Goal: Task Accomplishment & Management: Manage account settings

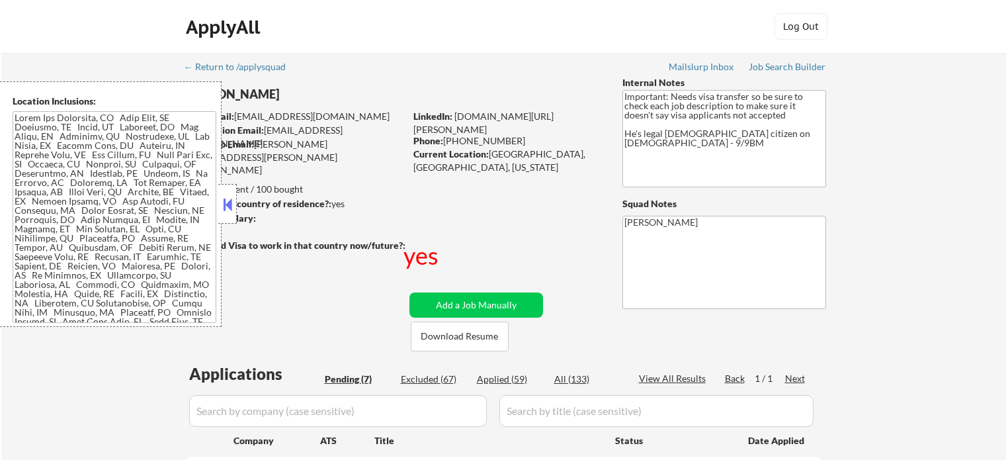
select select ""pending""
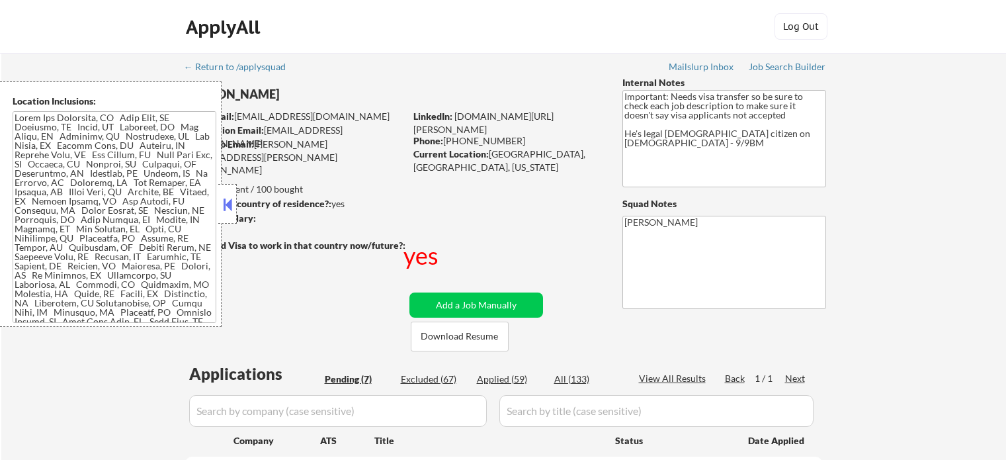
select select ""pending""
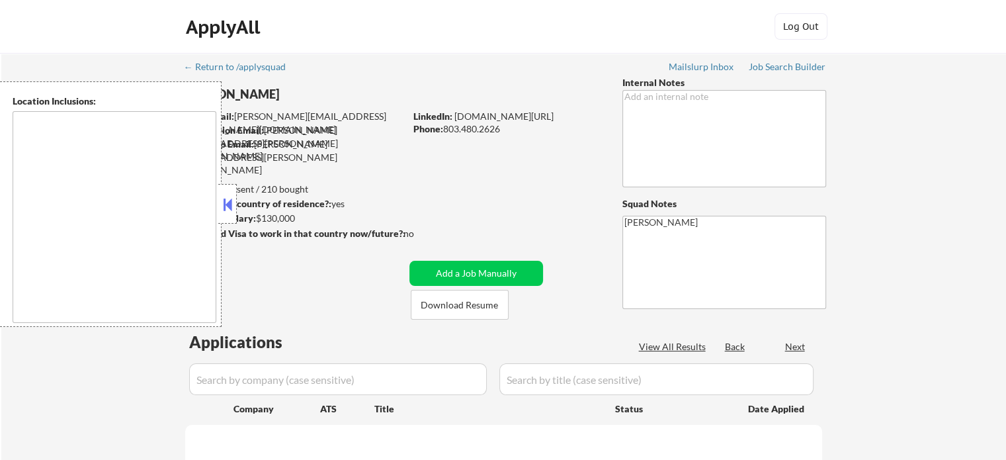
type textarea "Arlington, VA Alexandria, VA Bethesda, MD Silver Spring, MD Falls Church, VA Co…"
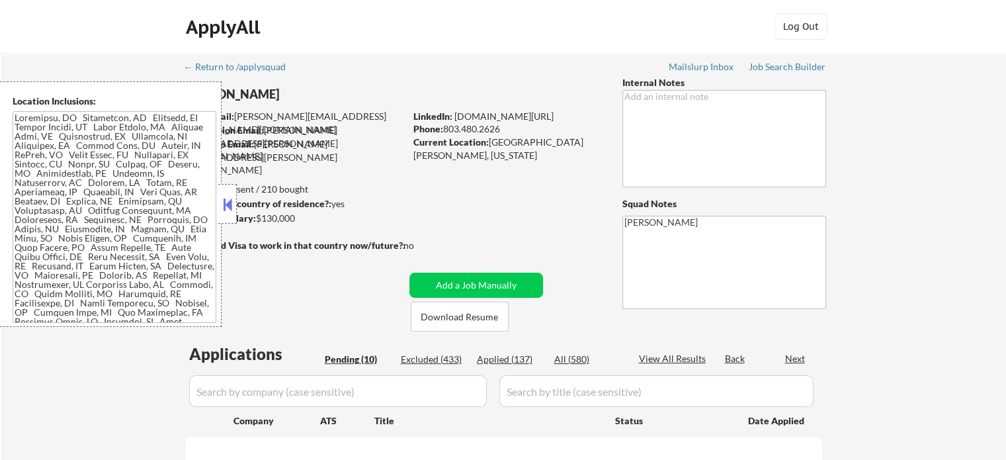
select select ""pending""
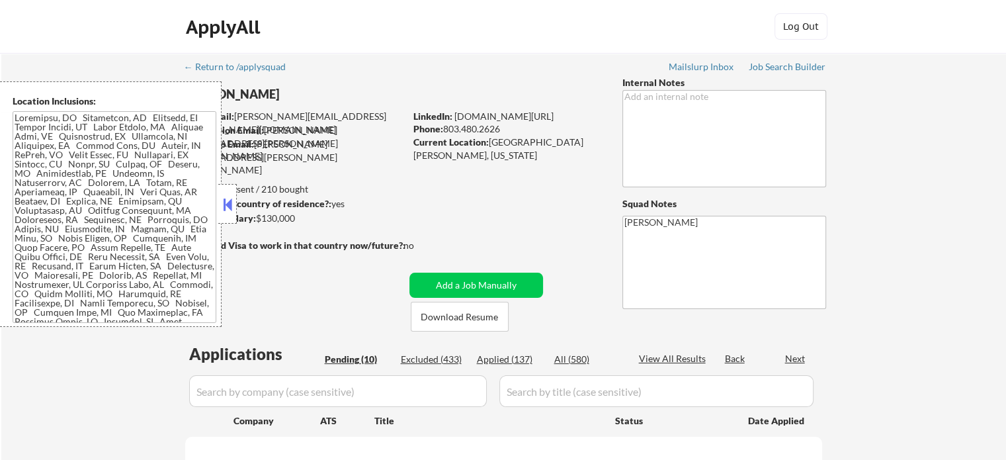
select select ""pending""
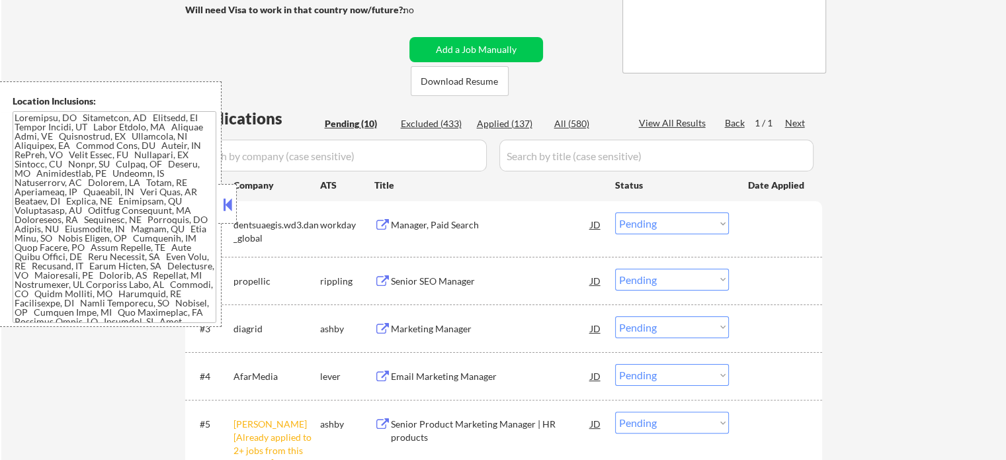
scroll to position [265, 0]
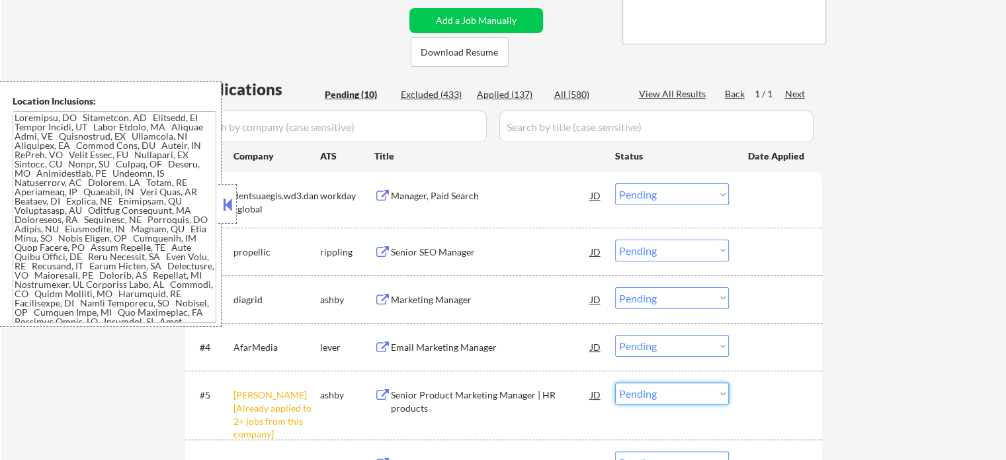
click at [652, 400] on select "Choose an option... Pending Applied Excluded (Questions) Excluded (Expired) Exc…" at bounding box center [672, 393] width 114 height 22
click at [615, 382] on select "Choose an option... Pending Applied Excluded (Questions) Excluded (Expired) Exc…" at bounding box center [672, 393] width 114 height 22
select select ""pending""
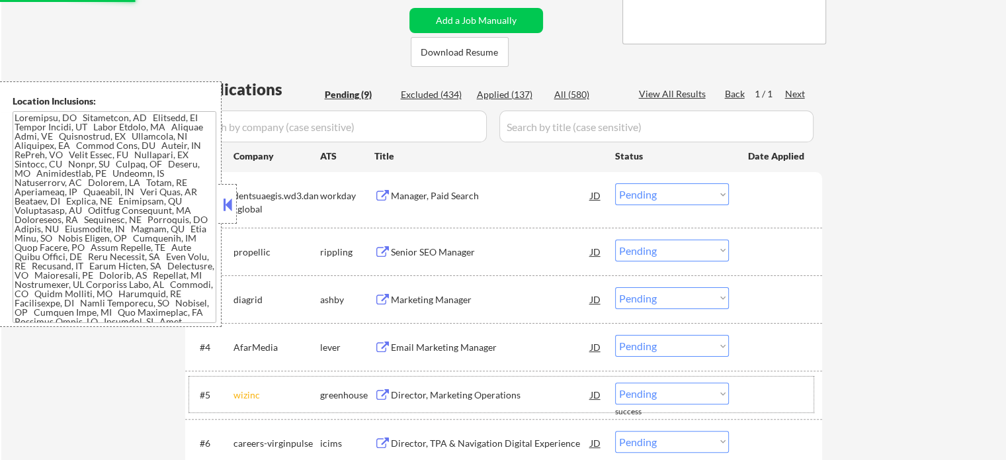
click at [782, 396] on div at bounding box center [777, 394] width 58 height 24
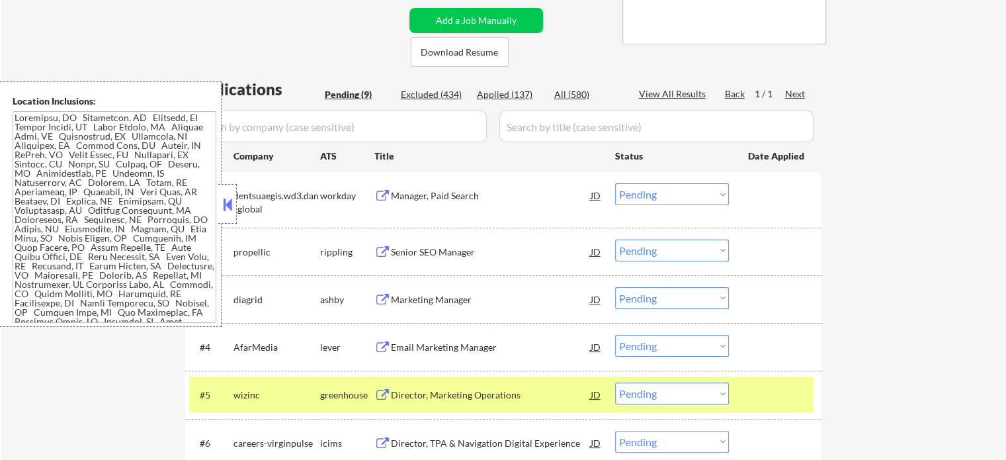
click at [782, 396] on div at bounding box center [777, 394] width 58 height 24
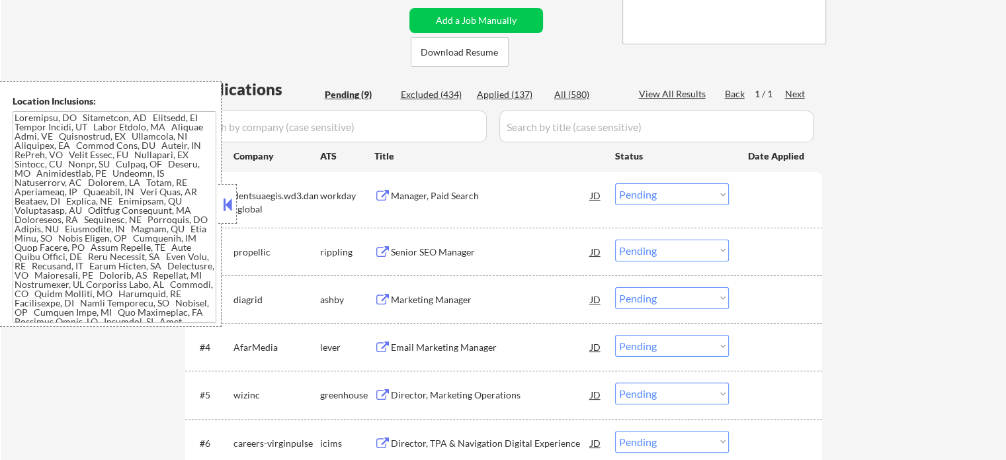
click at [415, 203] on div "Manager, Paid Search" at bounding box center [491, 195] width 200 height 24
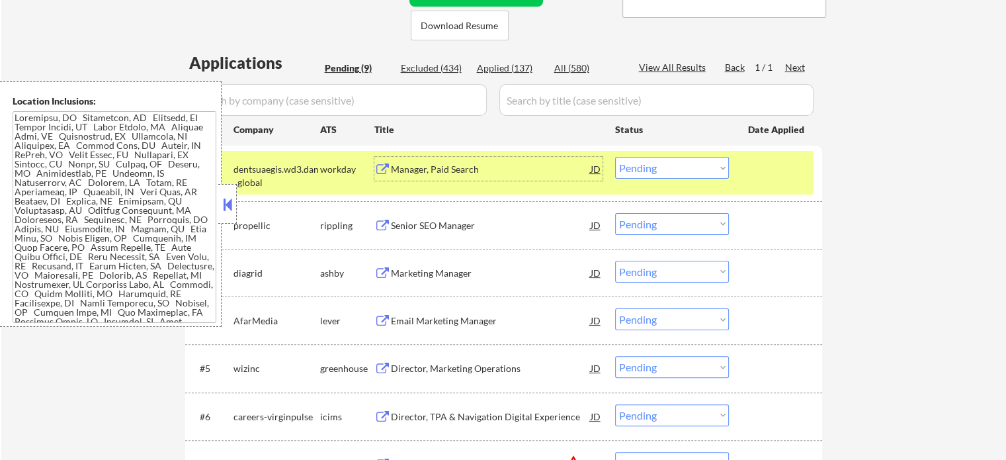
scroll to position [331, 0]
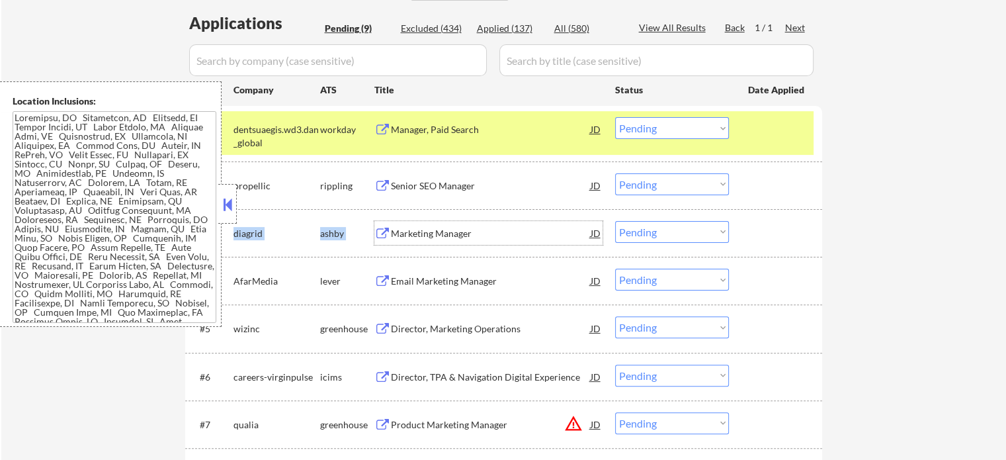
drag, startPoint x: 398, startPoint y: 236, endPoint x: 408, endPoint y: 253, distance: 20.2
click at [408, 253] on div "#3 diagrid ashby Marketing Manager JD Choose an option... Pending Applied Exclu…" at bounding box center [503, 233] width 637 height 48
click at [473, 287] on div "Email Marketing Manager" at bounding box center [491, 281] width 200 height 13
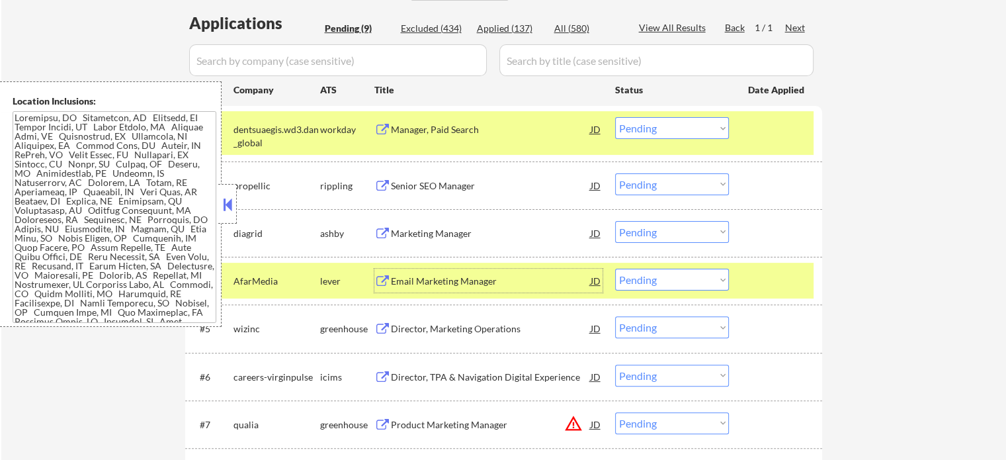
click at [466, 321] on div "Director, Marketing Operations" at bounding box center [491, 328] width 200 height 24
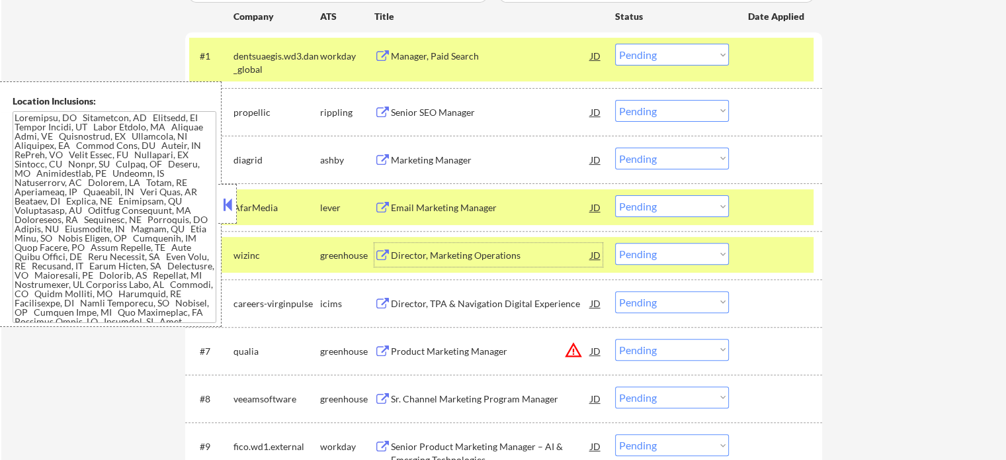
scroll to position [529, 0]
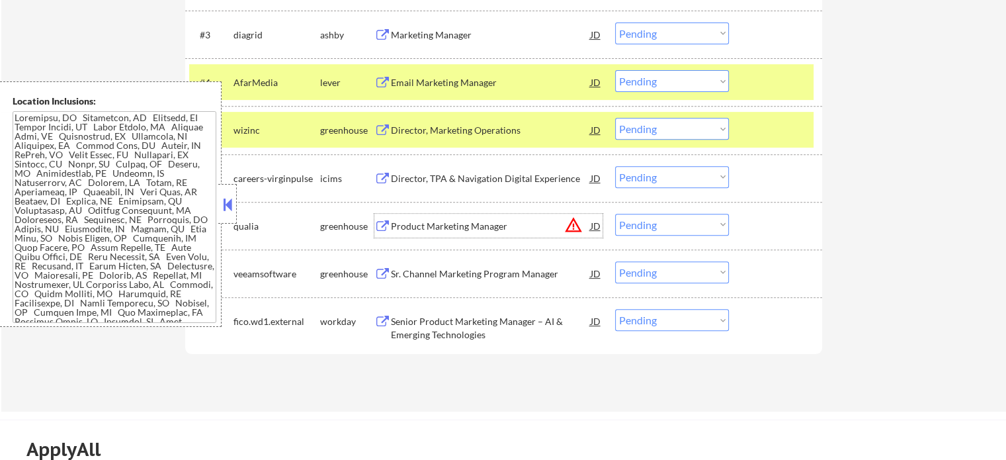
click at [445, 228] on div "Product Marketing Manager" at bounding box center [491, 226] width 200 height 13
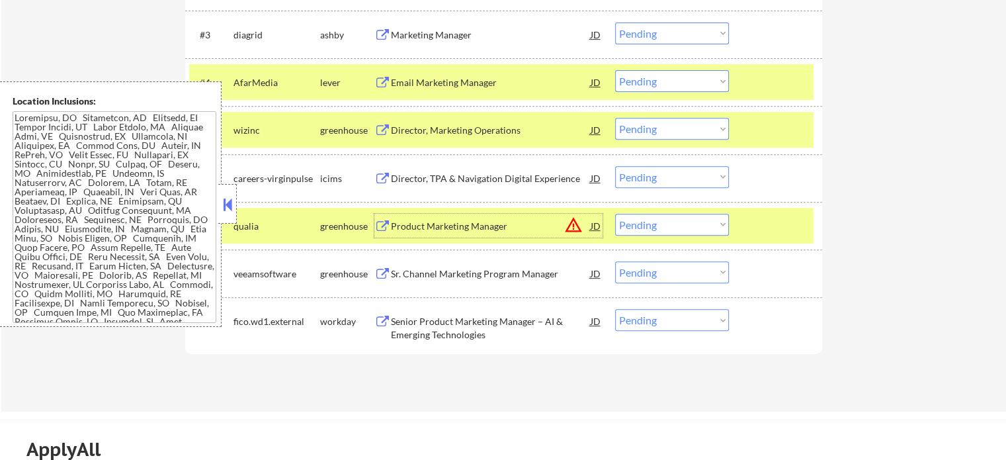
click at [796, 230] on div at bounding box center [777, 226] width 58 height 24
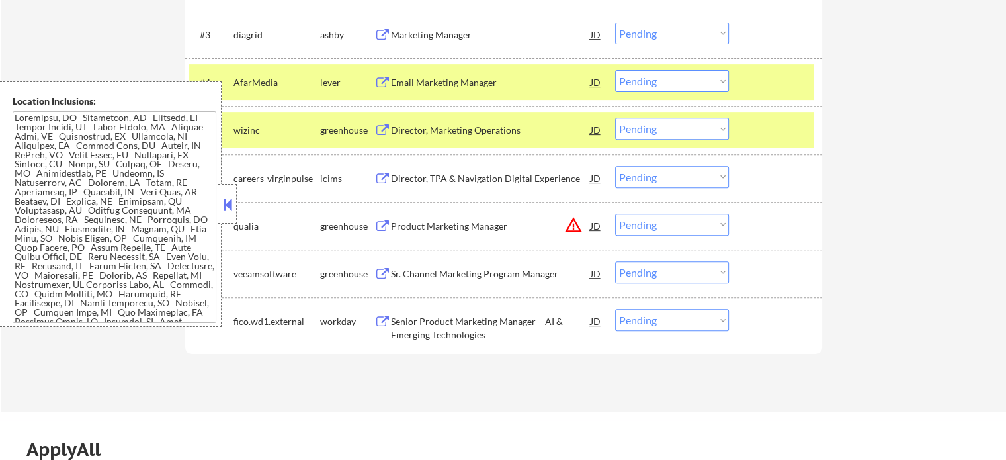
click at [785, 138] on div at bounding box center [777, 130] width 58 height 24
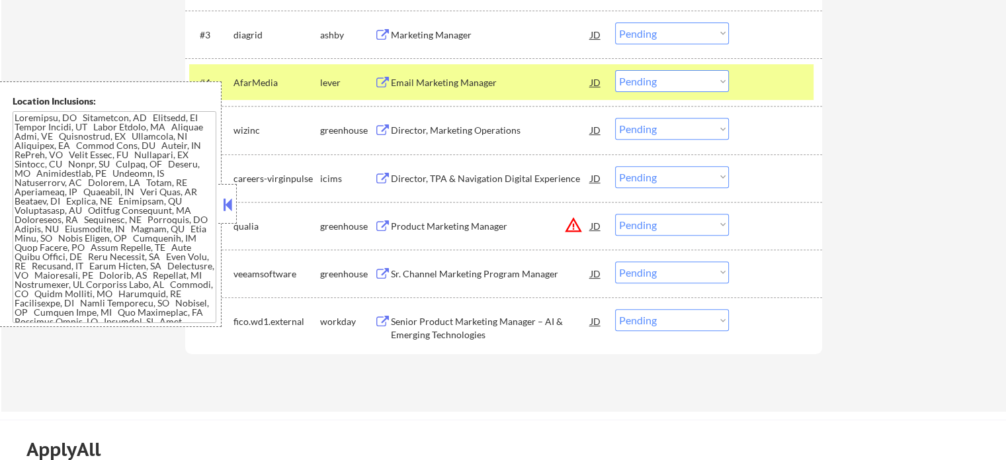
click at [781, 96] on div "#4 AfarMedia lever Email Marketing Manager JD Choose an option... Pending Appli…" at bounding box center [501, 82] width 624 height 36
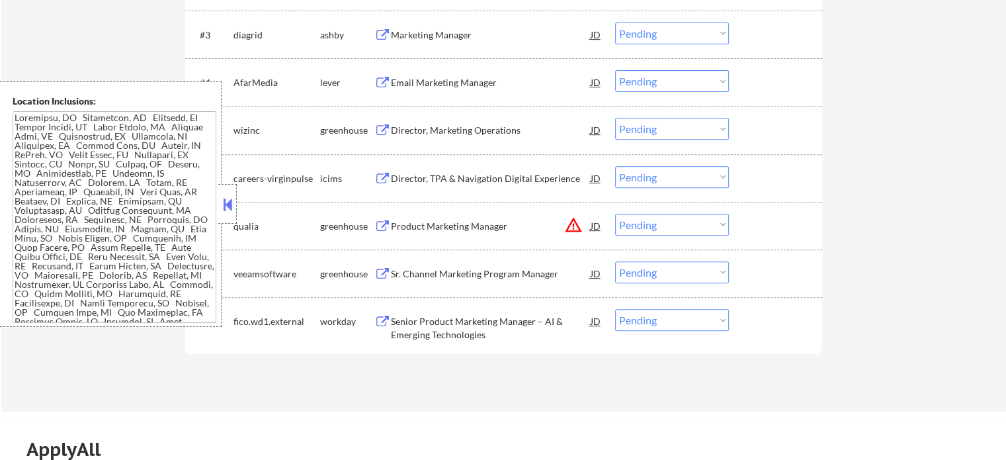
click at [429, 282] on div "Sr. Channel Marketing Program Manager" at bounding box center [491, 273] width 200 height 24
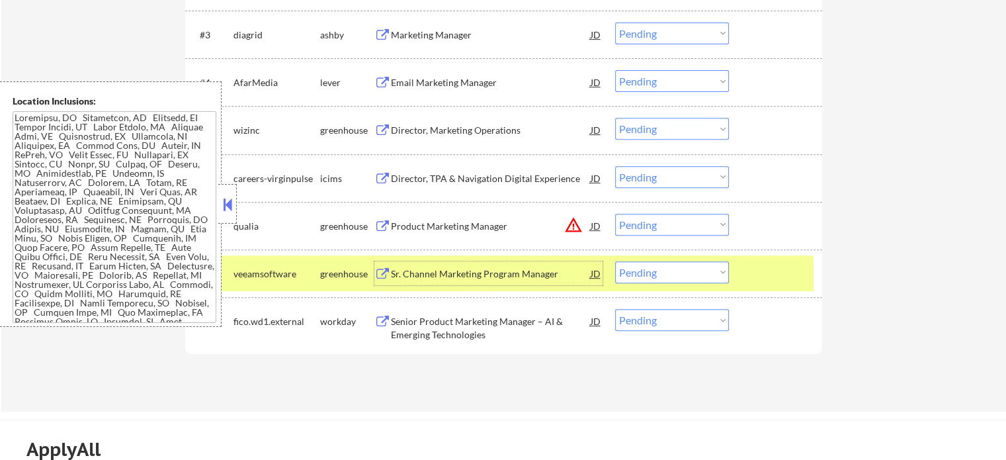
click at [686, 264] on select "Choose an option... Pending Applied Excluded (Questions) Excluded (Expired) Exc…" at bounding box center [672, 272] width 114 height 22
click at [615, 261] on select "Choose an option... Pending Applied Excluded (Questions) Excluded (Expired) Exc…" at bounding box center [672, 272] width 114 height 22
click at [762, 267] on div at bounding box center [777, 273] width 58 height 24
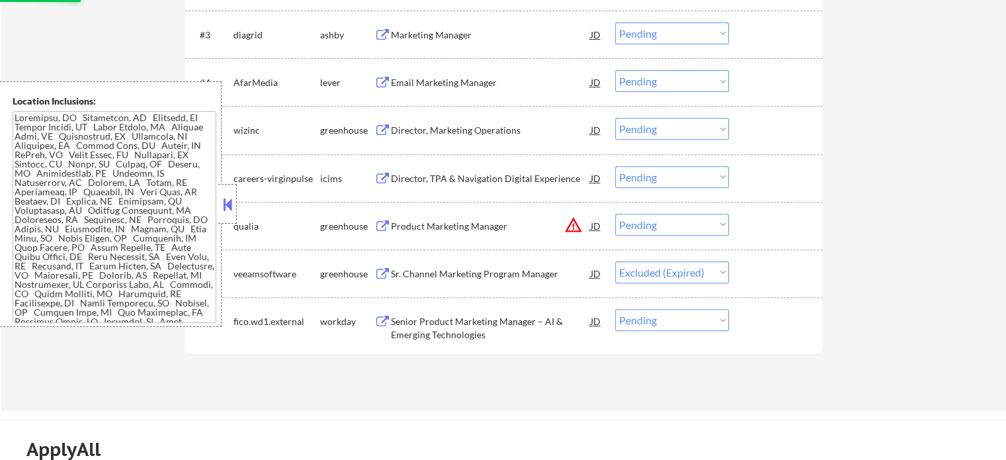
click at [398, 223] on div "Product Marketing Manager" at bounding box center [491, 226] width 200 height 13
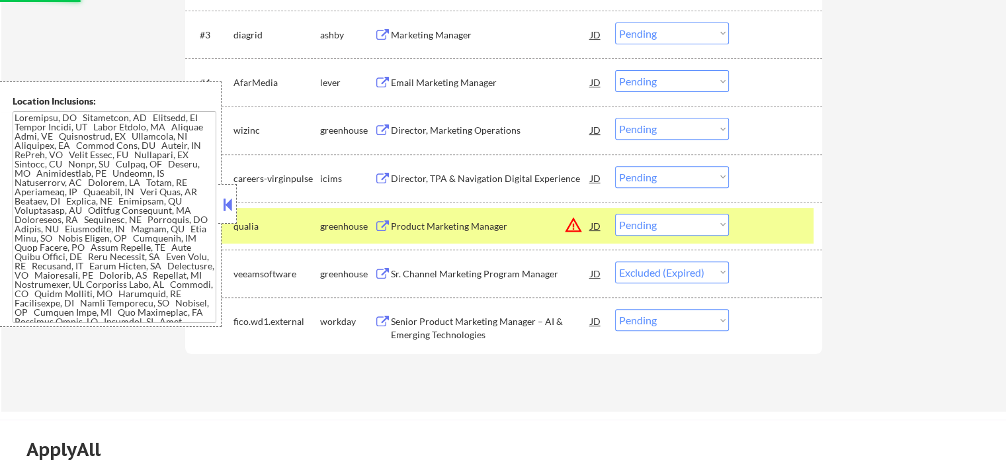
select select ""pending""
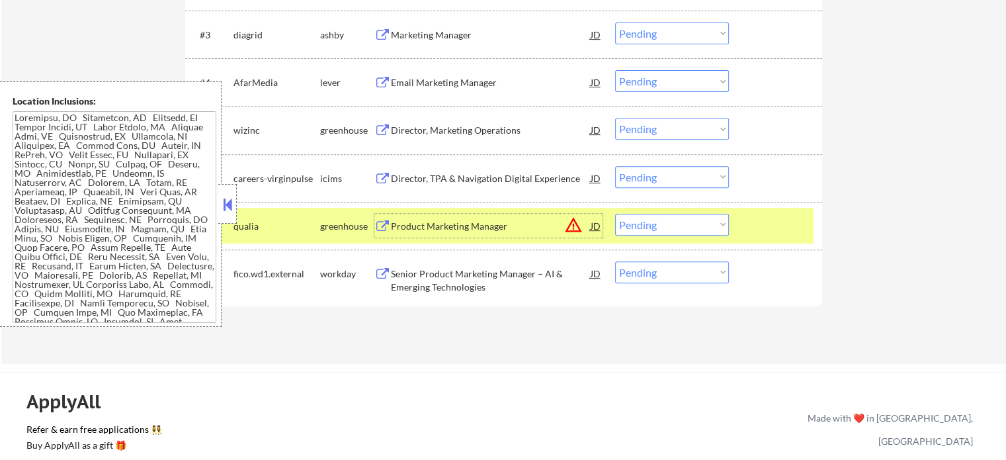
click at [771, 228] on div at bounding box center [777, 226] width 58 height 24
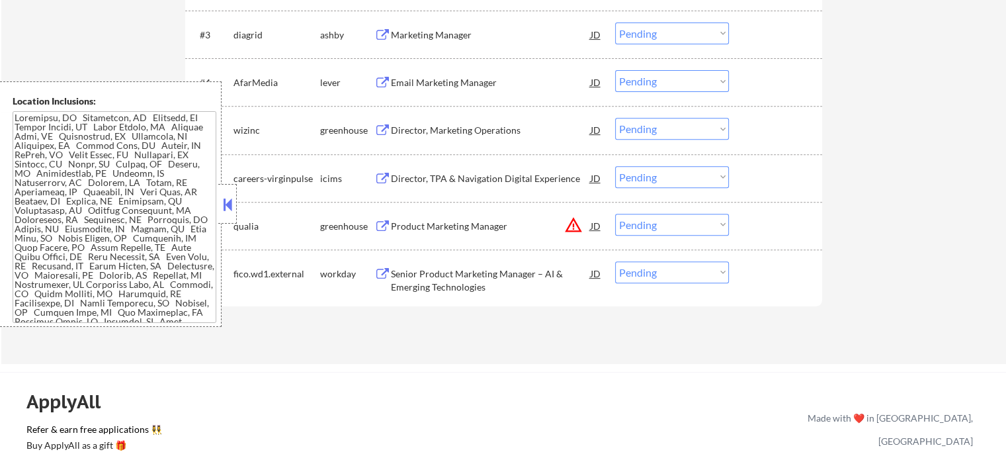
click at [434, 128] on div "Director, Marketing Operations" at bounding box center [491, 130] width 200 height 13
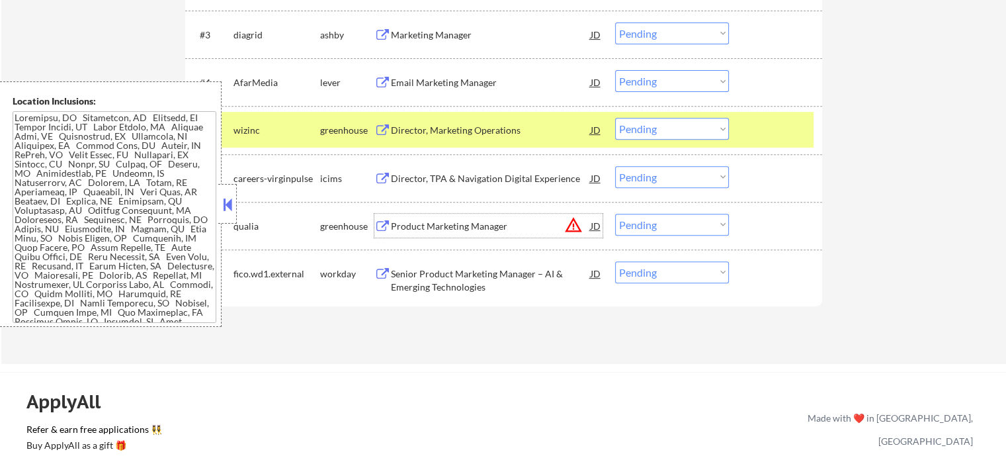
click at [474, 231] on div "Product Marketing Manager" at bounding box center [491, 226] width 200 height 13
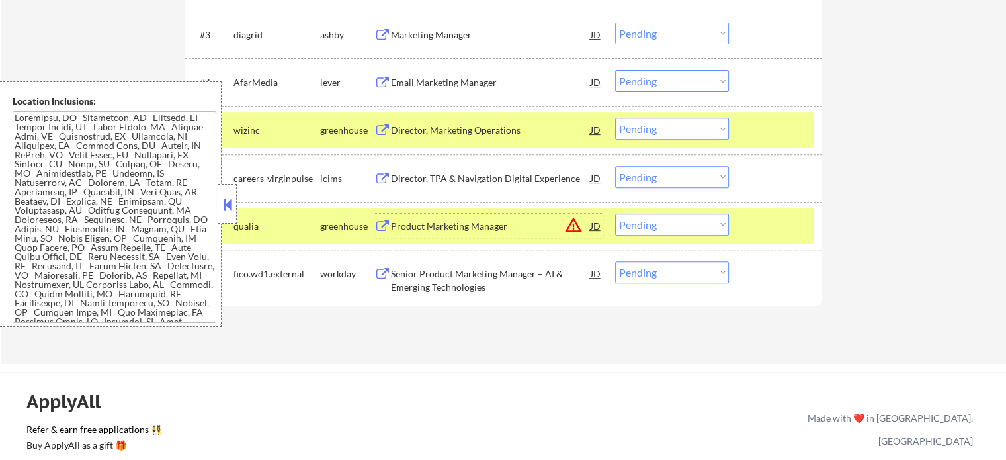
drag, startPoint x: 755, startPoint y: 229, endPoint x: 764, endPoint y: 169, distance: 60.9
click at [756, 226] on div at bounding box center [777, 226] width 58 height 24
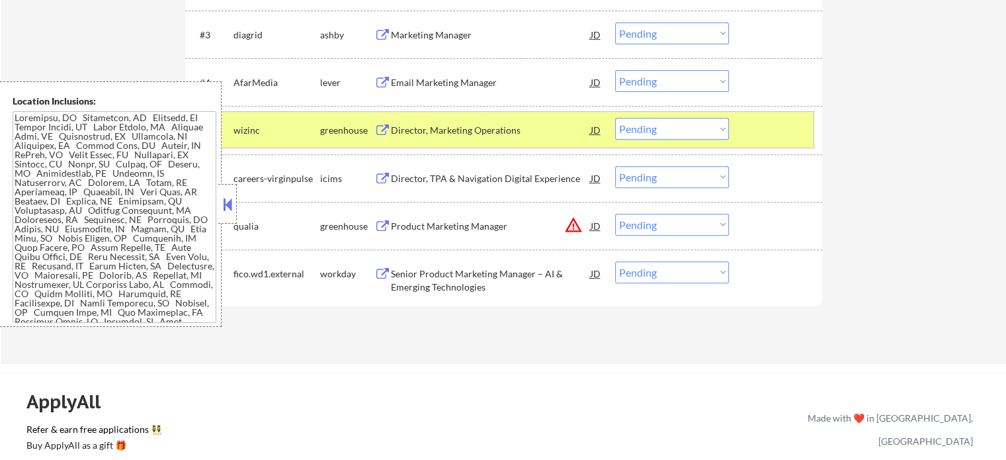
click at [765, 135] on div at bounding box center [777, 130] width 58 height 24
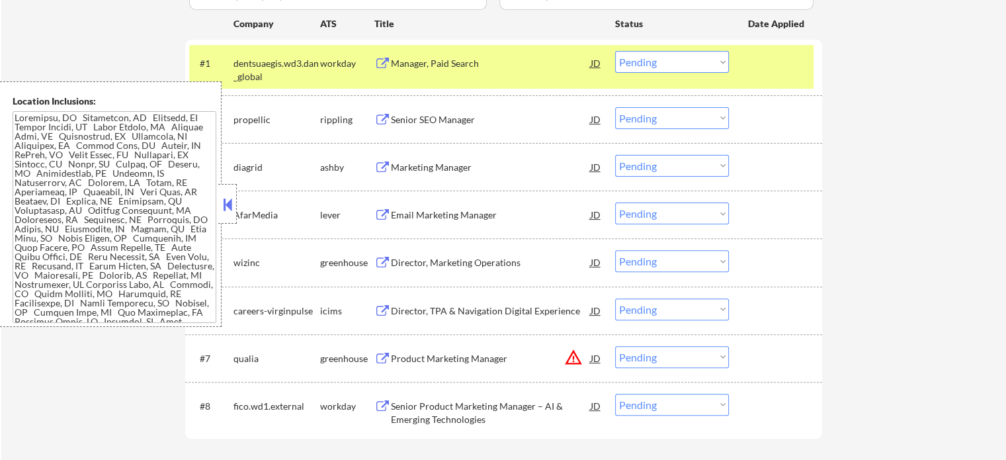
scroll to position [397, 0]
click at [751, 77] on div "#1 dentsuaegis.wd3.dan_global workday Manager, Paid Search JD Choose an option.…" at bounding box center [501, 67] width 624 height 44
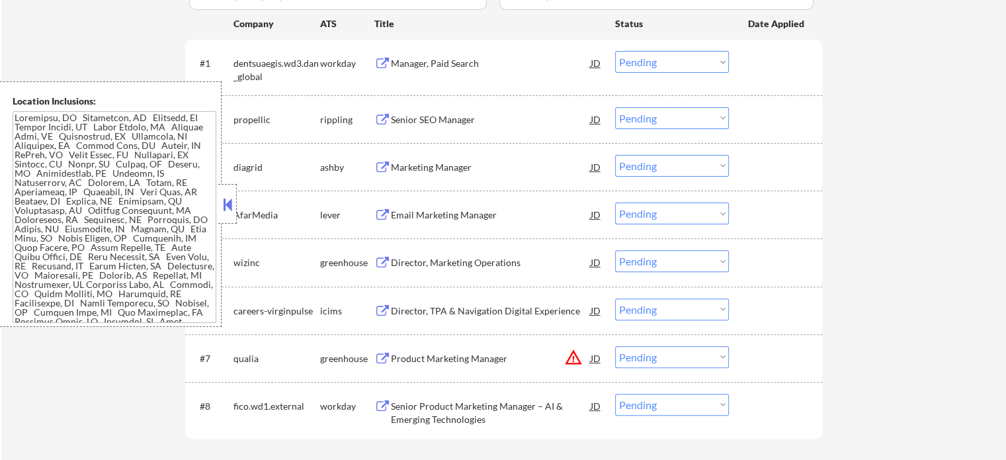
click at [402, 124] on div "Senior SEO Manager" at bounding box center [491, 119] width 200 height 13
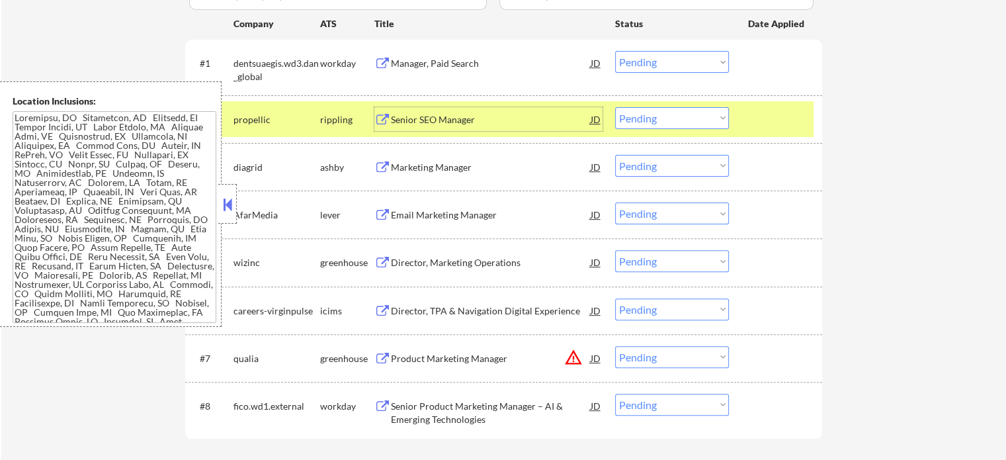
click at [437, 215] on div "Email Marketing Manager" at bounding box center [491, 214] width 200 height 13
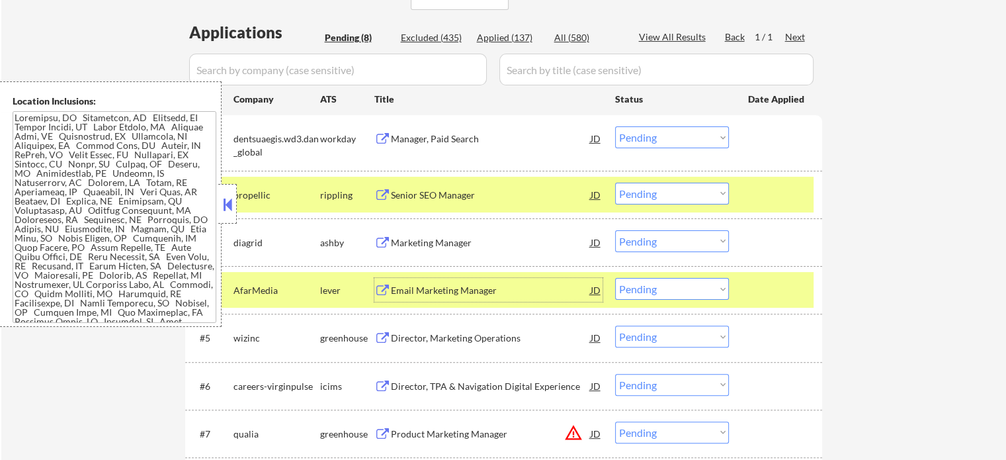
scroll to position [265, 0]
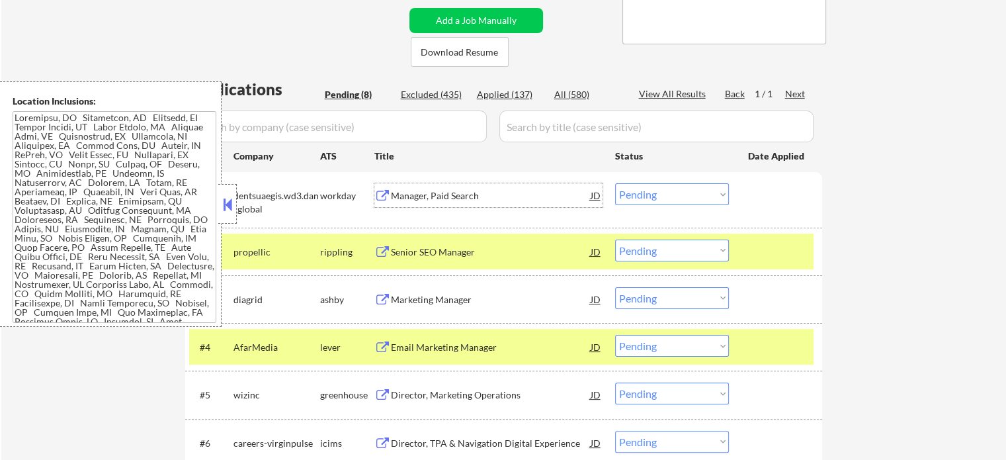
click at [447, 197] on div "Manager, Paid Search" at bounding box center [491, 195] width 200 height 13
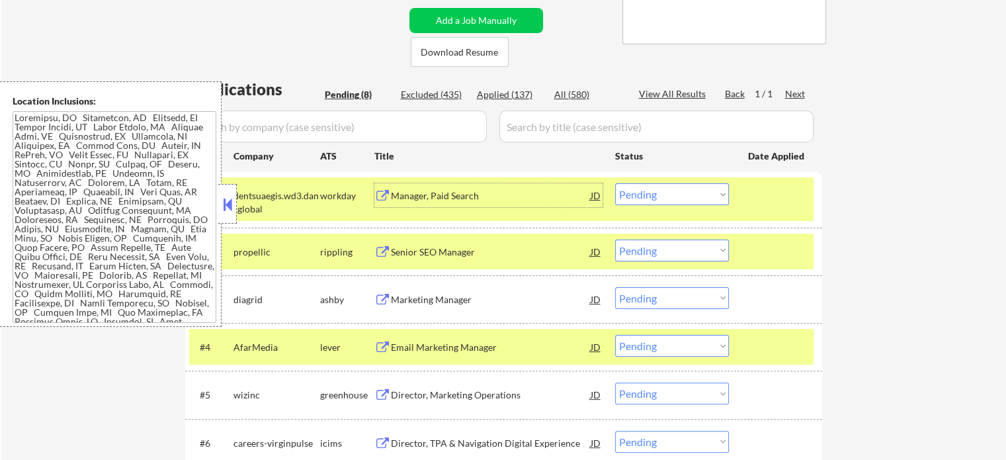
click at [437, 301] on div "Marketing Manager" at bounding box center [491, 299] width 200 height 13
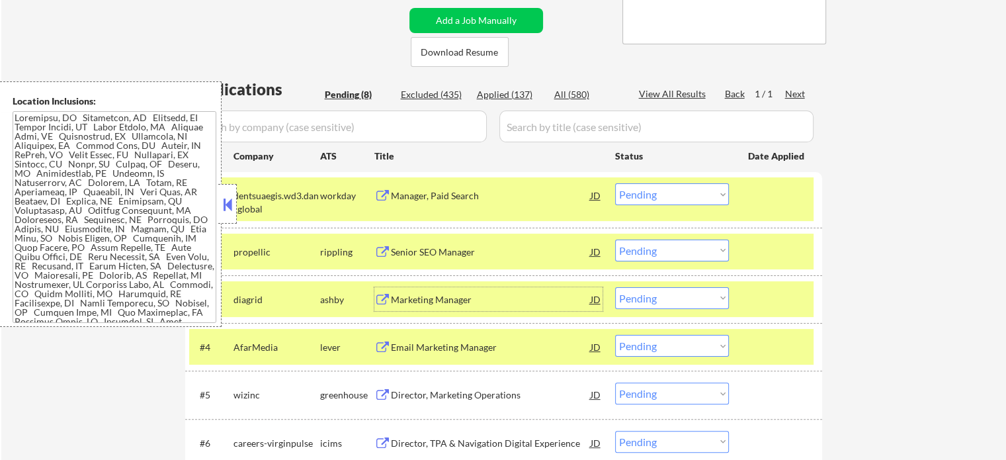
click at [754, 351] on div at bounding box center [777, 347] width 58 height 24
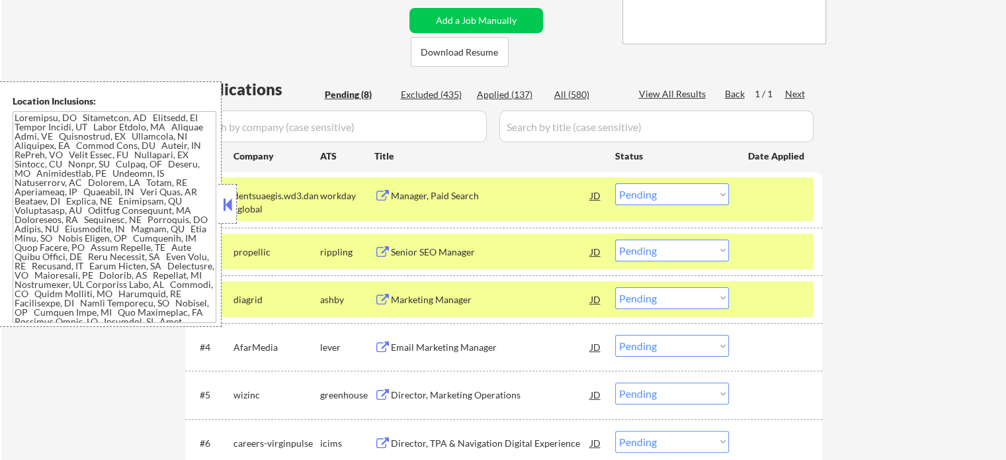
click at [768, 290] on div at bounding box center [777, 299] width 58 height 24
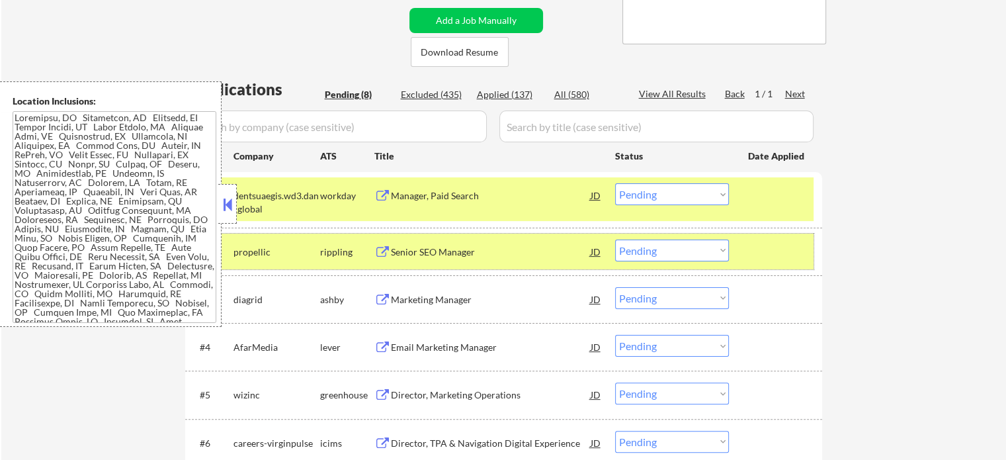
click at [770, 249] on div at bounding box center [777, 251] width 58 height 24
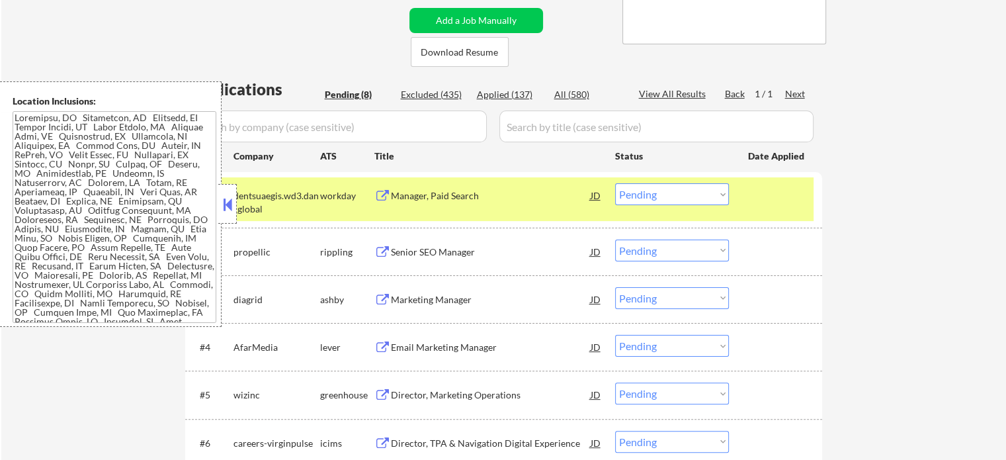
click at [770, 190] on div at bounding box center [777, 195] width 58 height 24
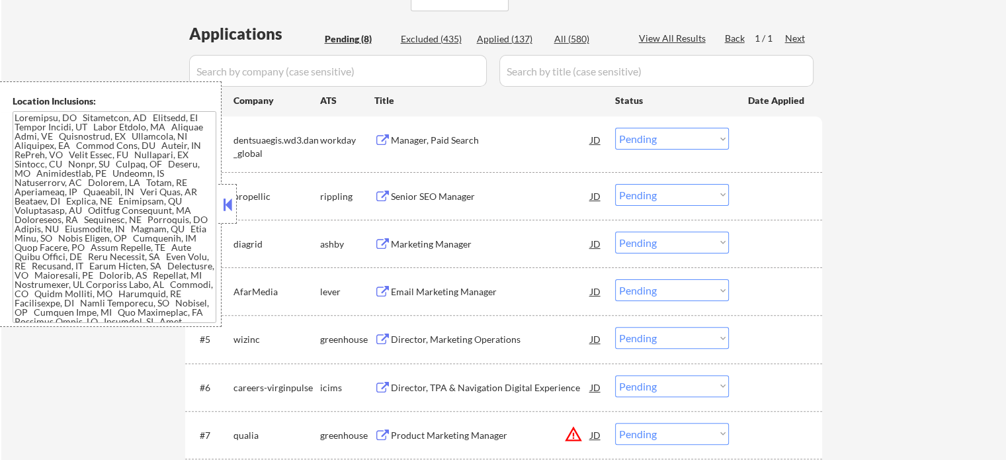
scroll to position [397, 0]
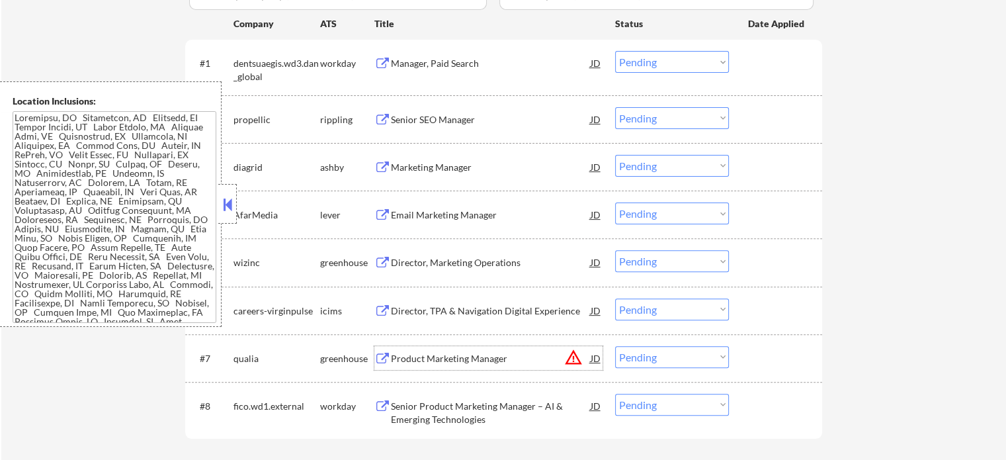
click at [435, 360] on div "Product Marketing Manager" at bounding box center [491, 358] width 200 height 13
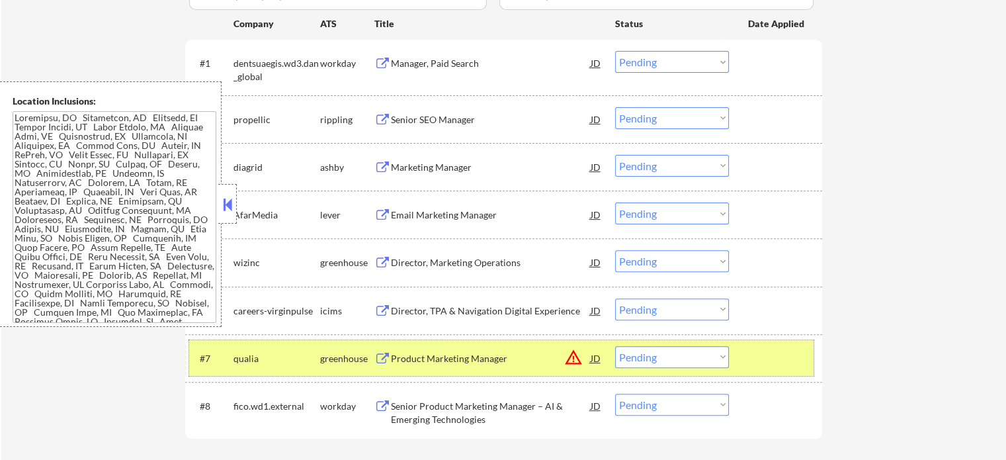
click at [770, 357] on div at bounding box center [777, 358] width 58 height 24
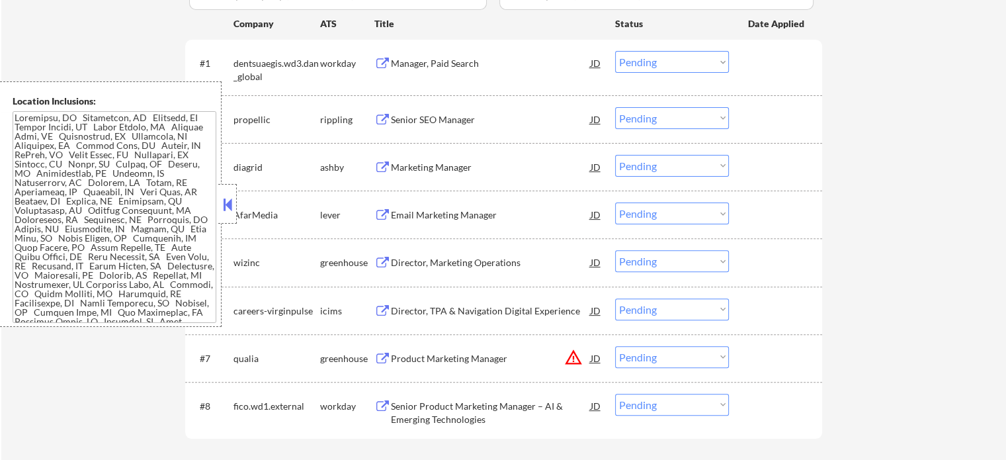
scroll to position [331, 0]
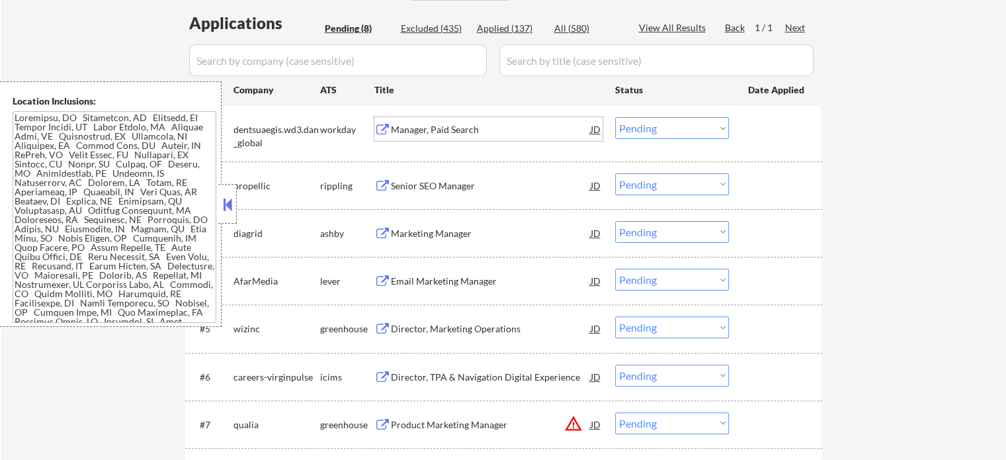
click at [437, 123] on div "Manager, Paid Search" at bounding box center [491, 129] width 200 height 13
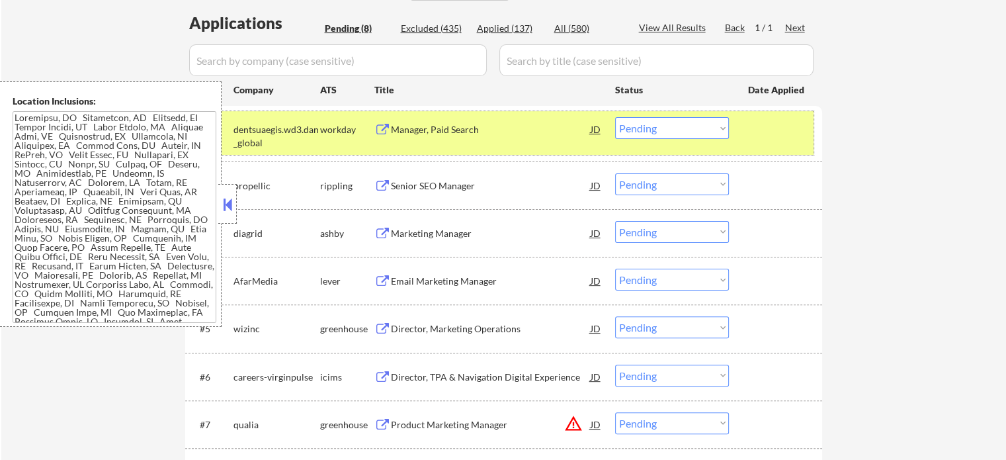
click at [749, 137] on div at bounding box center [777, 129] width 58 height 24
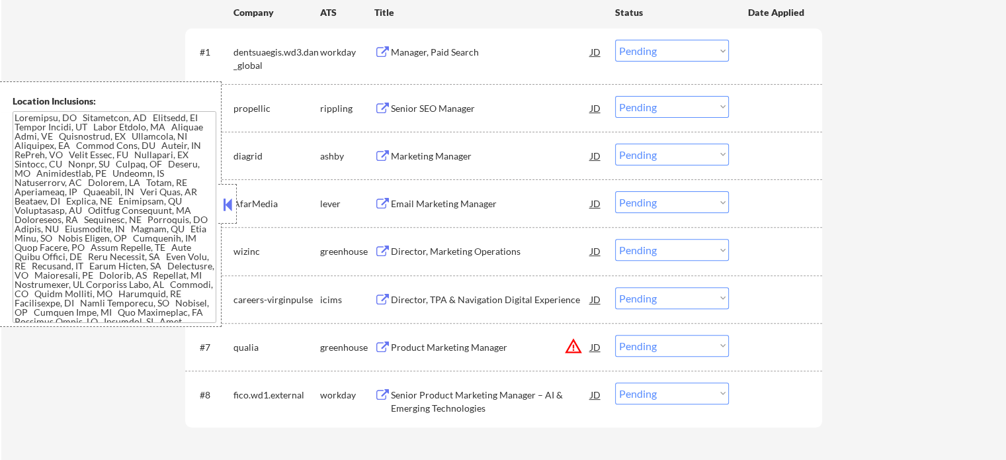
scroll to position [463, 0]
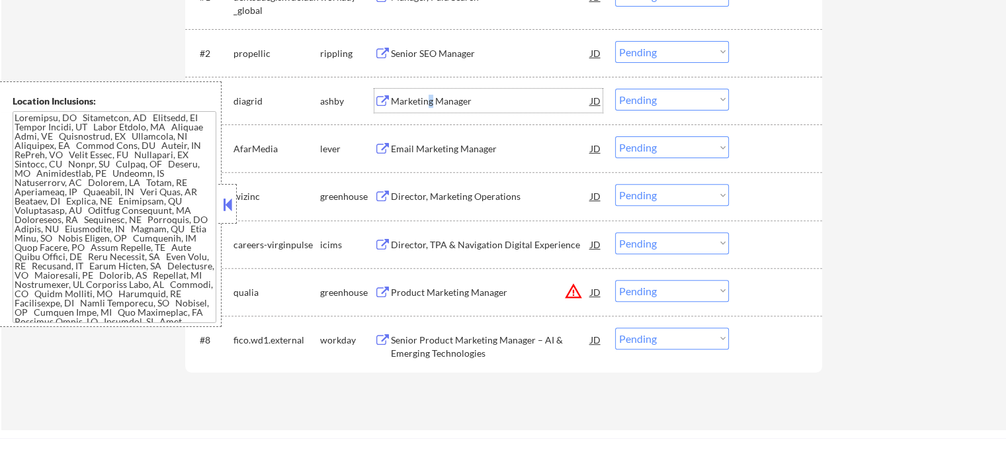
click at [431, 103] on div "Marketing Manager" at bounding box center [491, 101] width 200 height 13
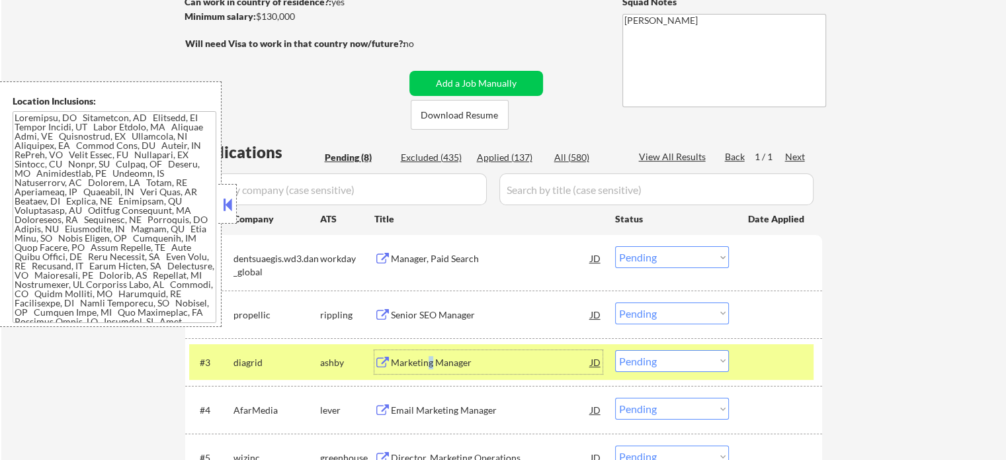
scroll to position [397, 0]
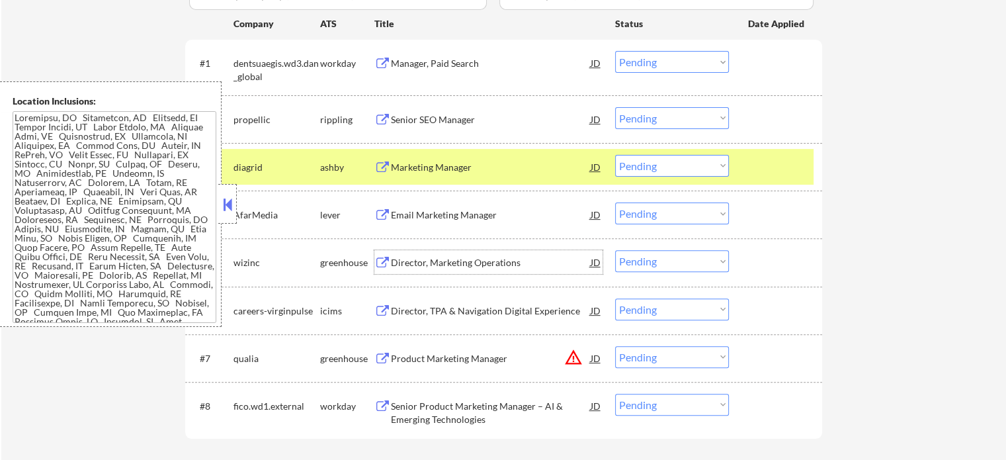
click at [443, 259] on div "Director, Marketing Operations" at bounding box center [491, 262] width 200 height 13
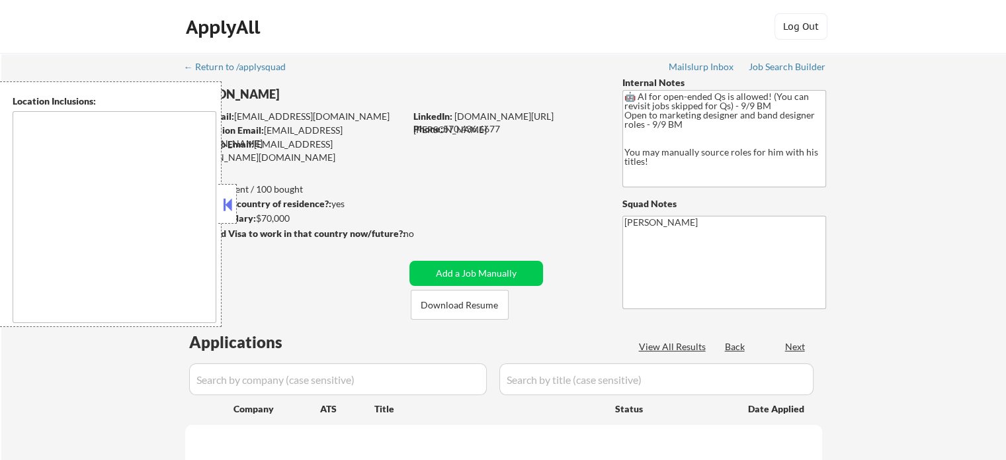
type textarea "remote"
select select ""pending""
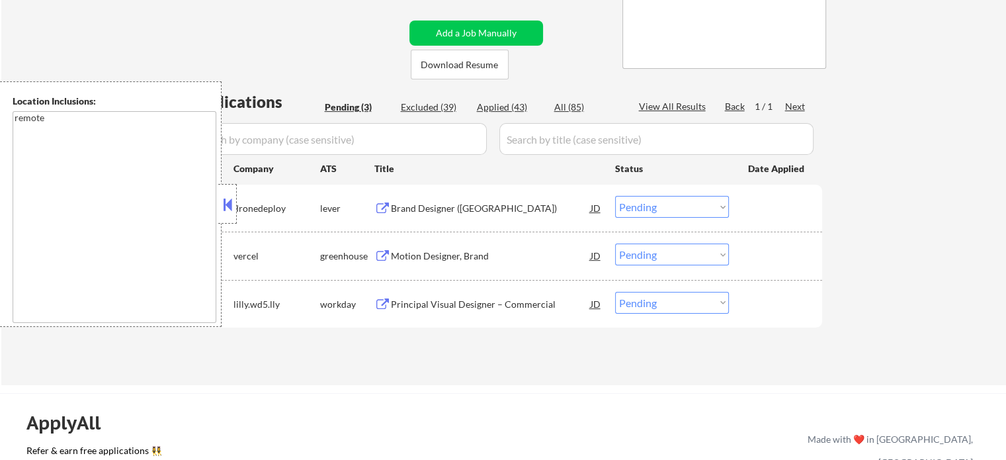
scroll to position [265, 0]
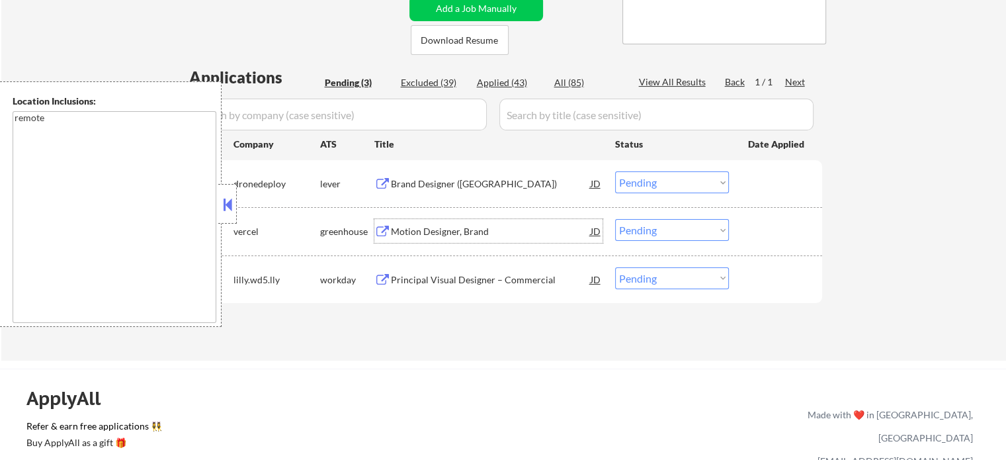
click at [439, 235] on div "Motion Designer, Brand" at bounding box center [491, 231] width 200 height 13
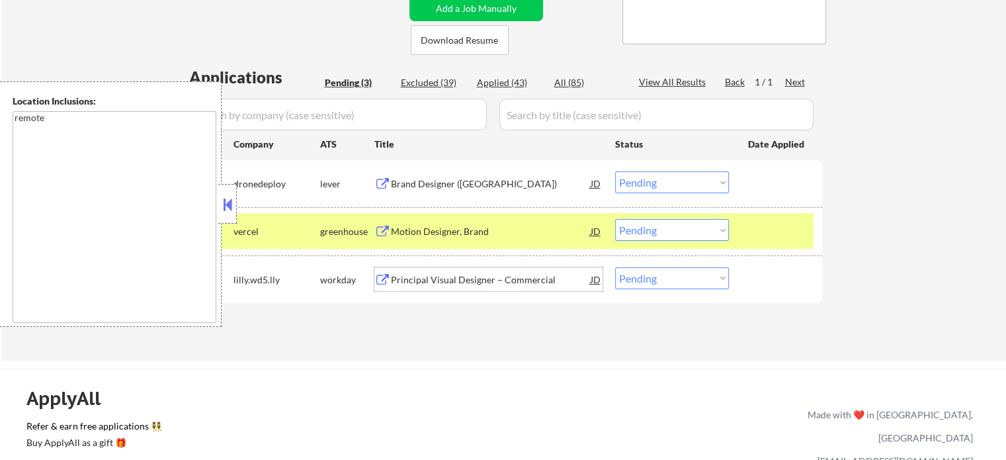
click at [501, 277] on div "Principal Visual Designer – Commercial" at bounding box center [491, 279] width 200 height 13
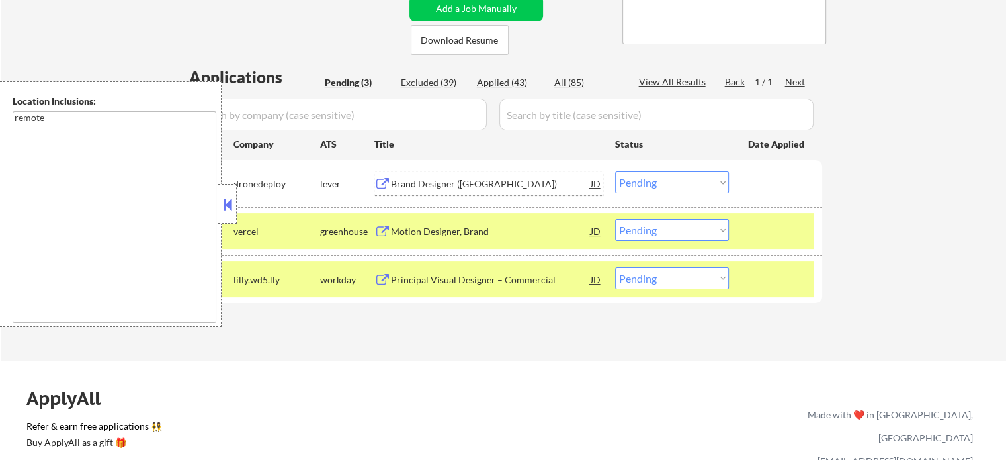
click at [466, 180] on div "Brand Designer (USA)" at bounding box center [491, 183] width 200 height 13
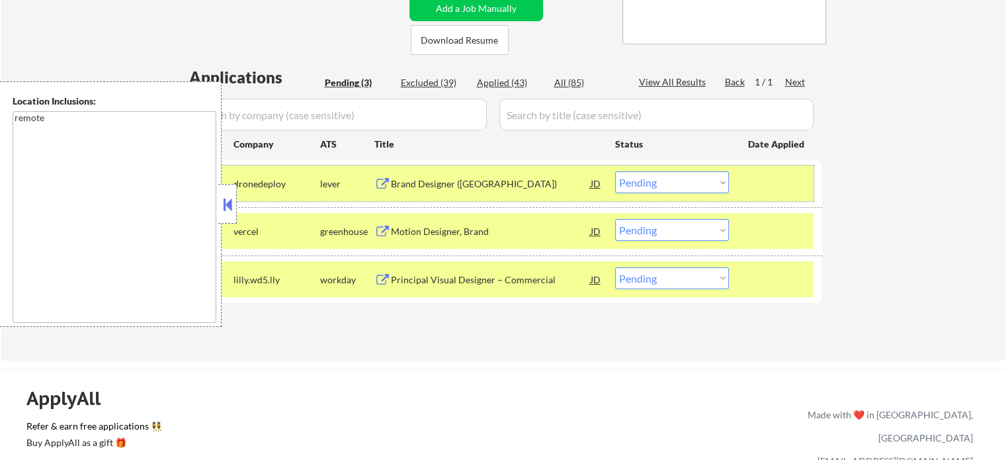
click at [788, 185] on div at bounding box center [777, 183] width 58 height 24
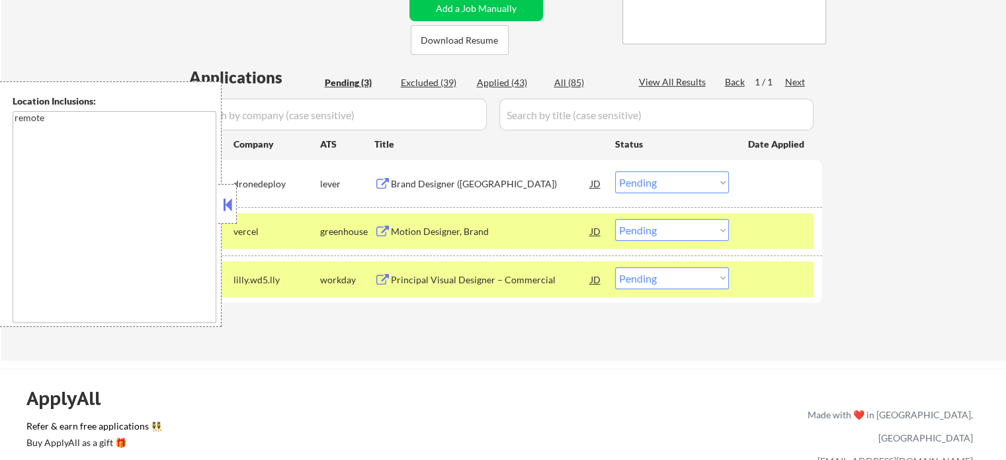
click at [773, 232] on div at bounding box center [777, 231] width 58 height 24
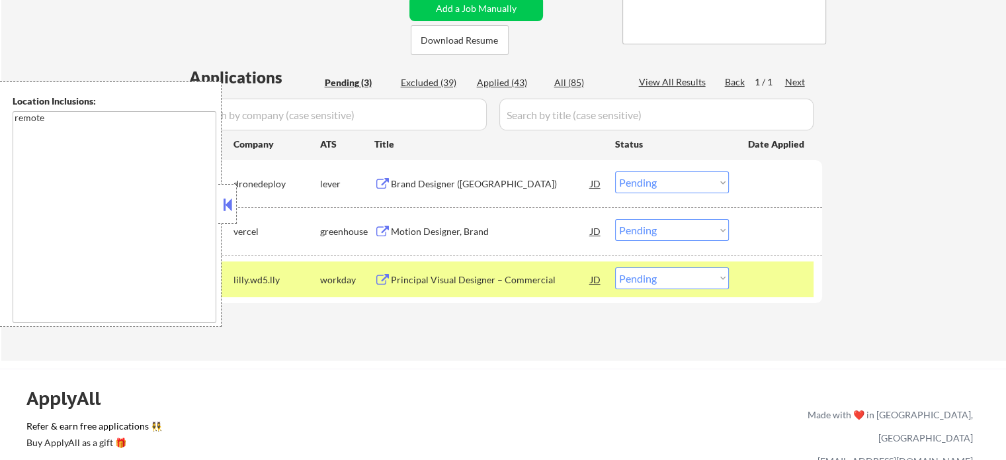
click at [767, 282] on div at bounding box center [777, 279] width 58 height 24
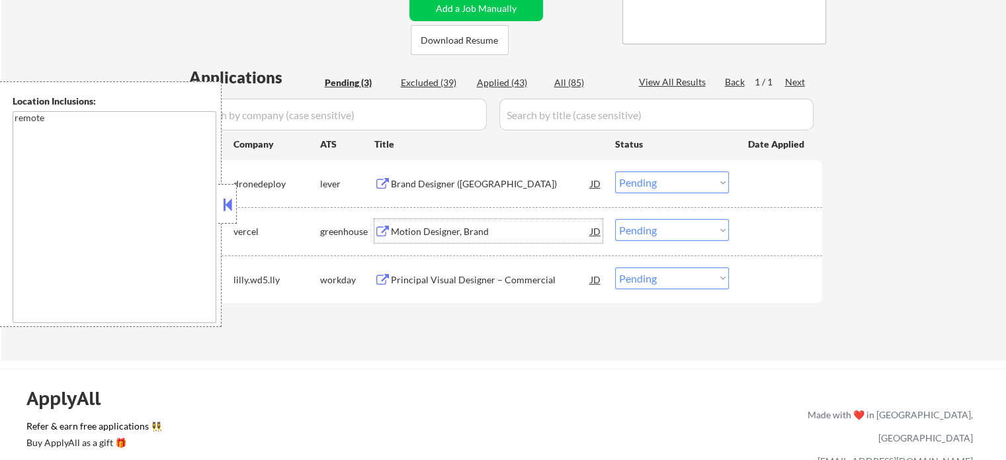
click at [453, 239] on div "Motion Designer, Brand" at bounding box center [491, 231] width 200 height 24
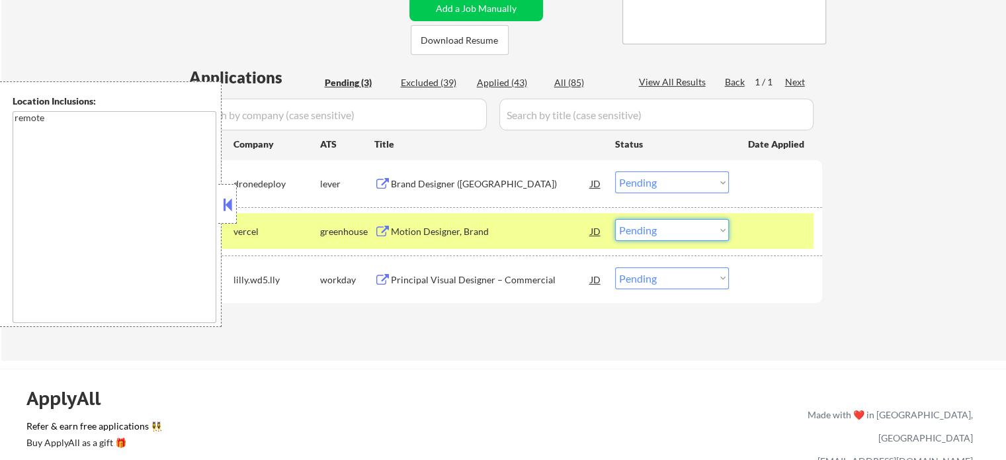
click at [682, 230] on select "Choose an option... Pending Applied Excluded (Questions) Excluded (Expired) Exc…" at bounding box center [672, 230] width 114 height 22
click at [615, 219] on select "Choose an option... Pending Applied Excluded (Questions) Excluded (Expired) Exc…" at bounding box center [672, 230] width 114 height 22
select select ""pending""
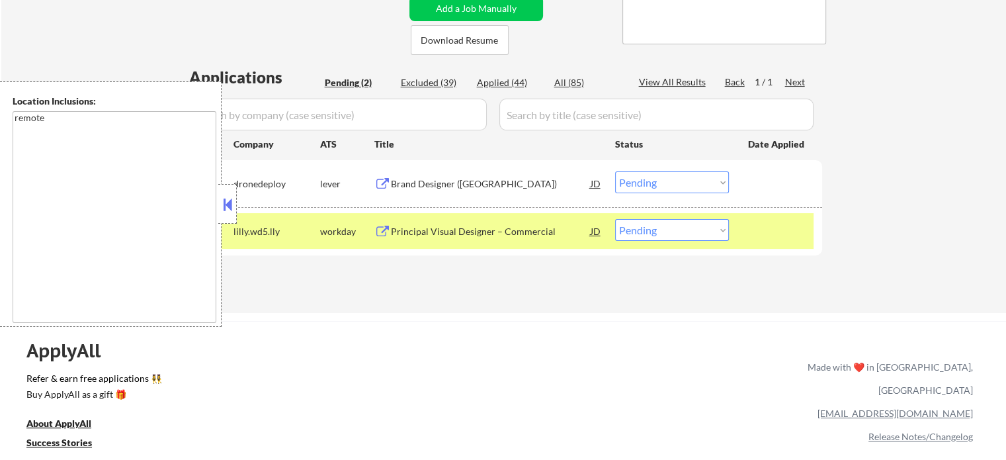
click at [755, 234] on div at bounding box center [777, 231] width 58 height 24
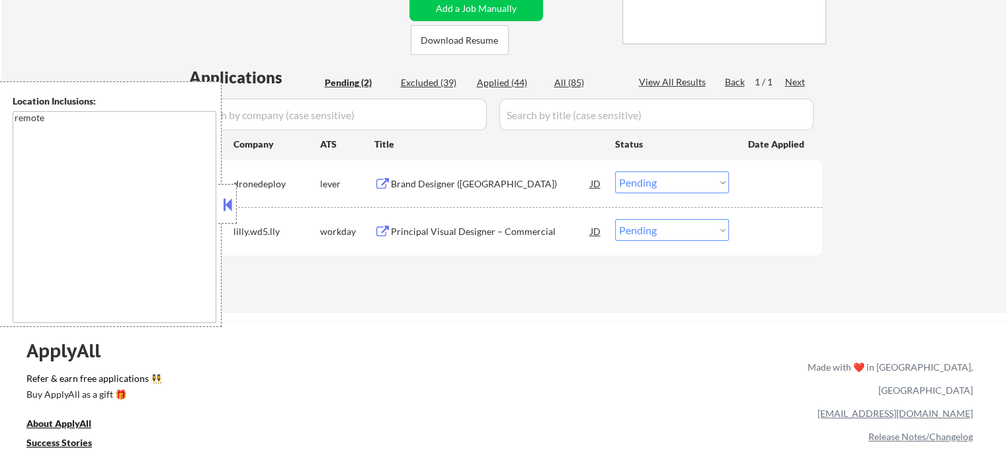
scroll to position [132, 0]
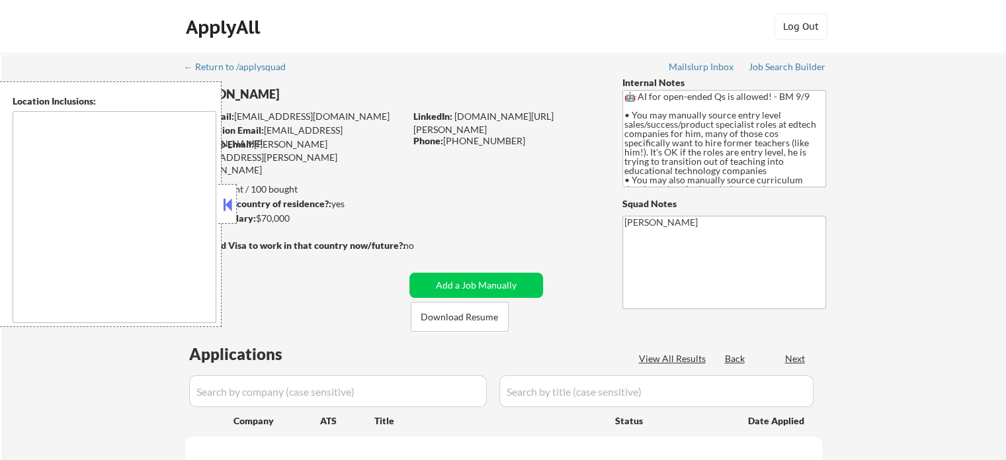
type textarea "[GEOGRAPHIC_DATA], [GEOGRAPHIC_DATA], [GEOGRAPHIC_DATA] [GEOGRAPHIC_DATA], [GEO…"
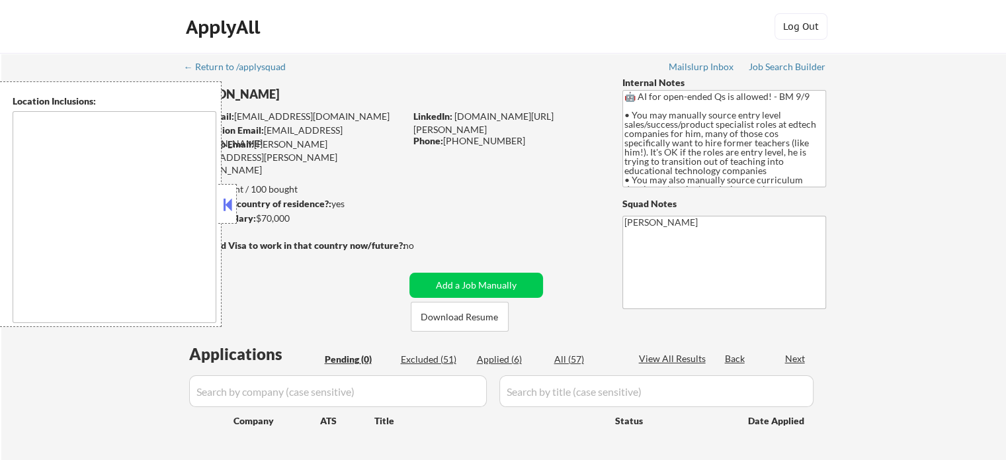
type textarea "[GEOGRAPHIC_DATA], [GEOGRAPHIC_DATA], [GEOGRAPHIC_DATA] [GEOGRAPHIC_DATA], [GEO…"
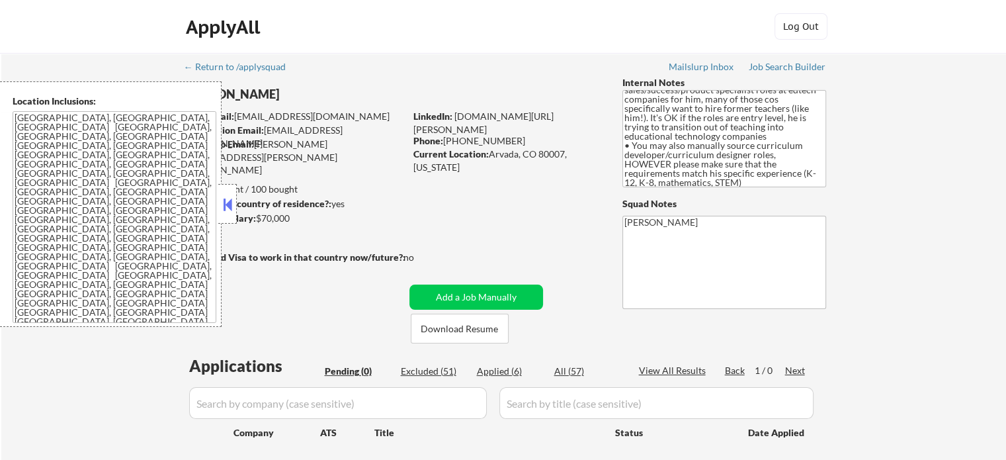
scroll to position [64, 0]
click at [496, 363] on div "Applications Pending (0) Excluded (51) Applied (6) All (57) View All Results Ba…" at bounding box center [503, 418] width 637 height 126
click at [497, 366] on div "Applied (6)" at bounding box center [510, 370] width 66 height 13
select select ""applied""
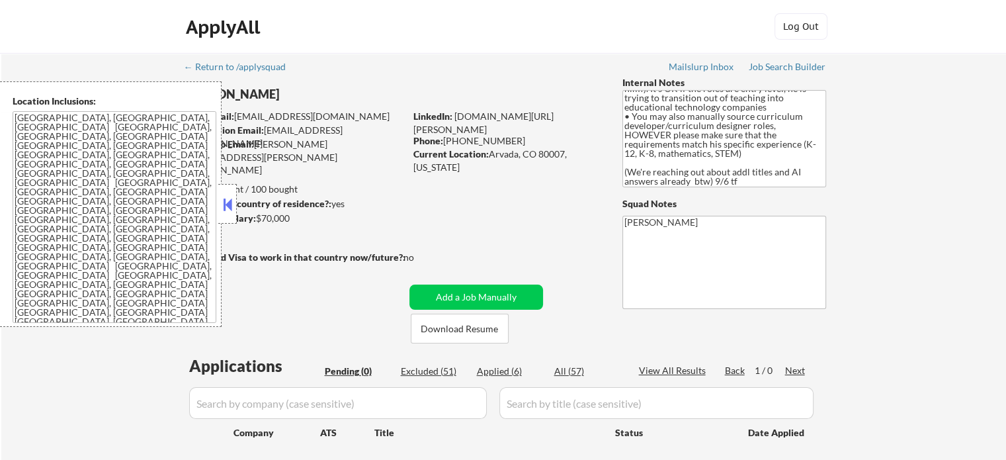
select select ""applied""
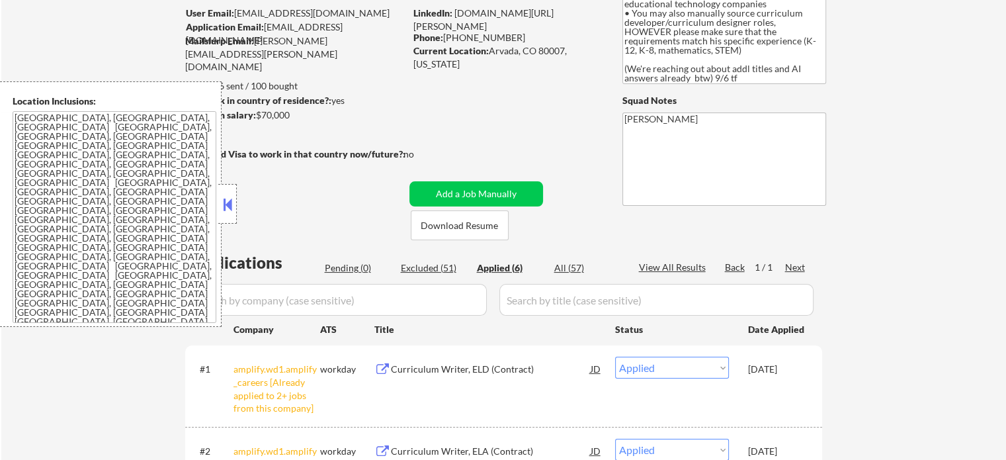
scroll to position [66, 0]
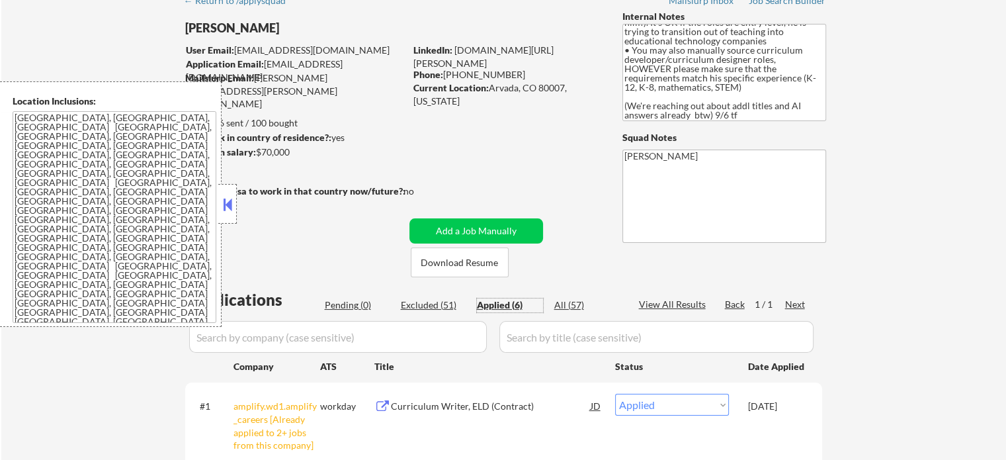
click at [362, 301] on div "Pending (0)" at bounding box center [358, 304] width 66 height 13
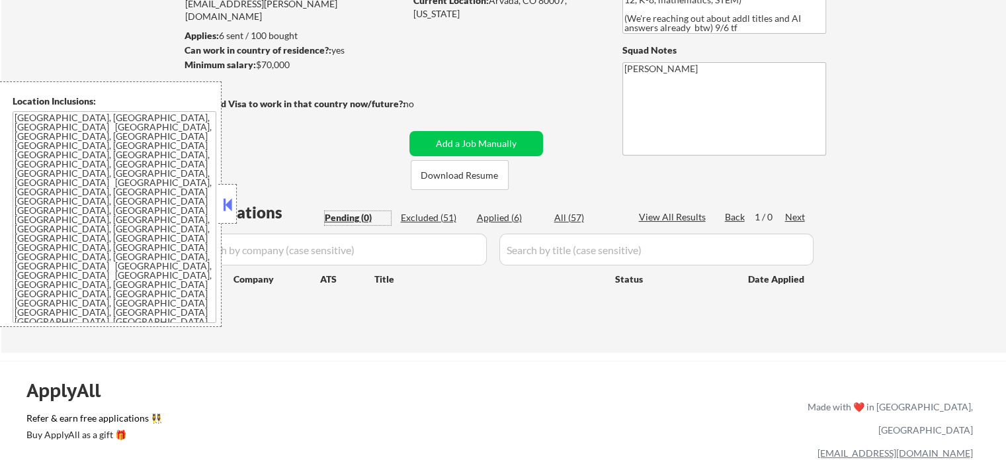
scroll to position [198, 0]
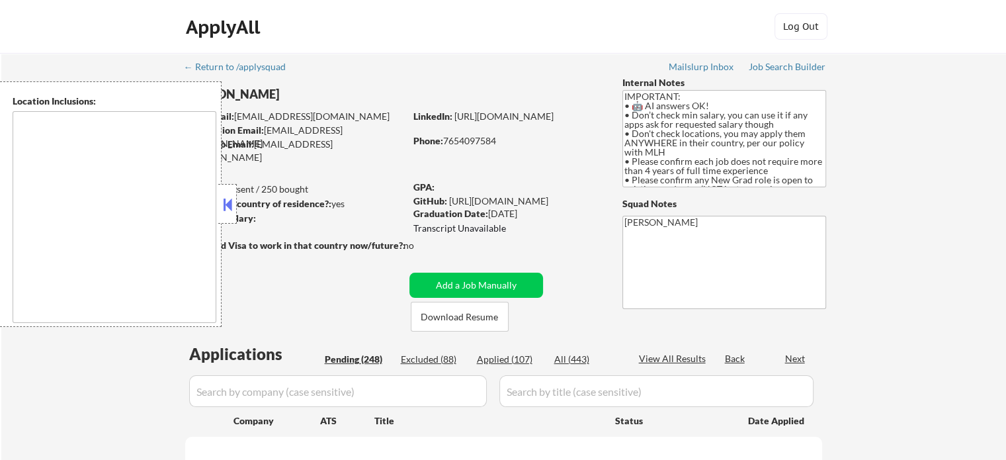
select select ""pending""
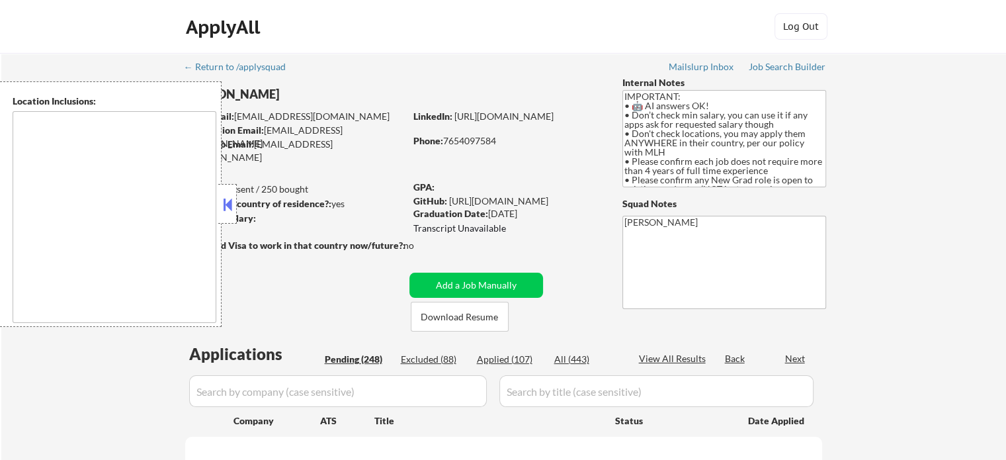
select select ""pending""
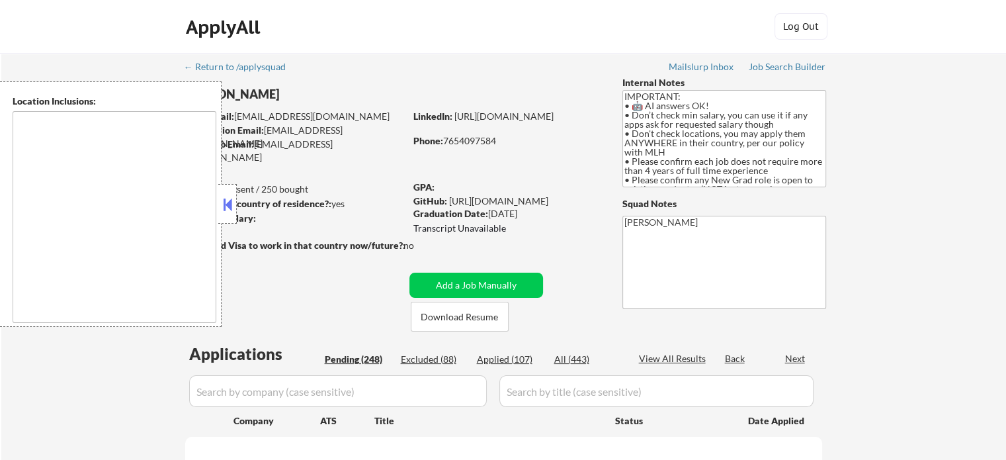
select select ""pending""
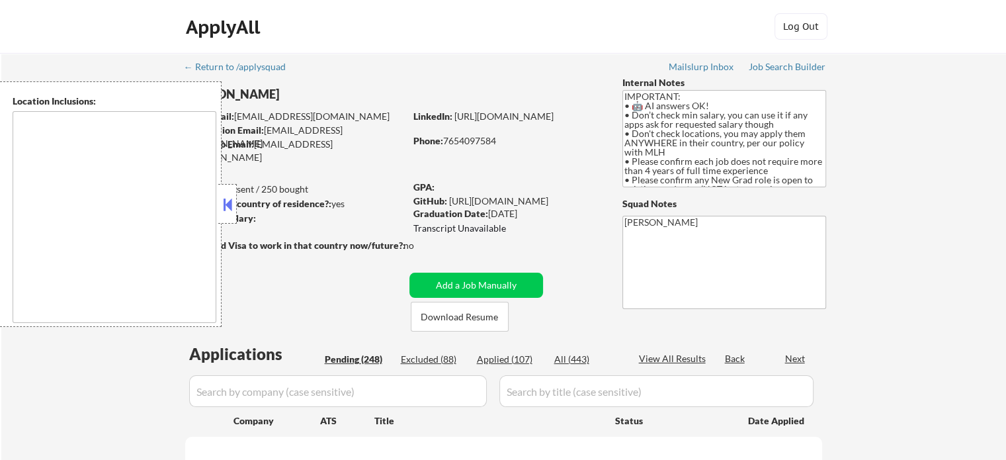
select select ""pending""
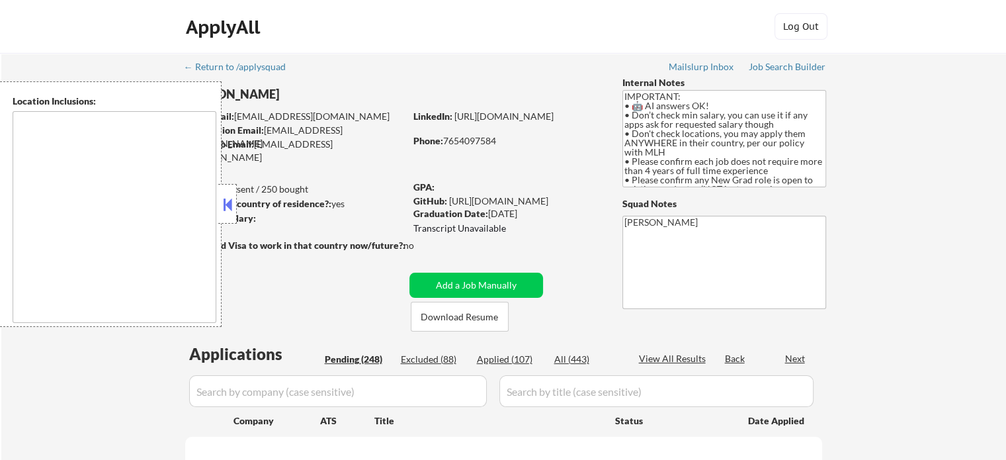
select select ""pending""
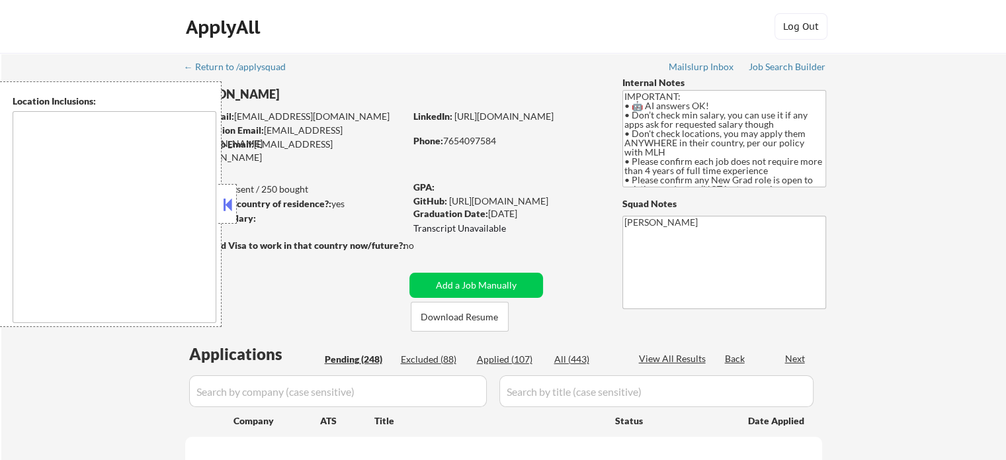
select select ""pending""
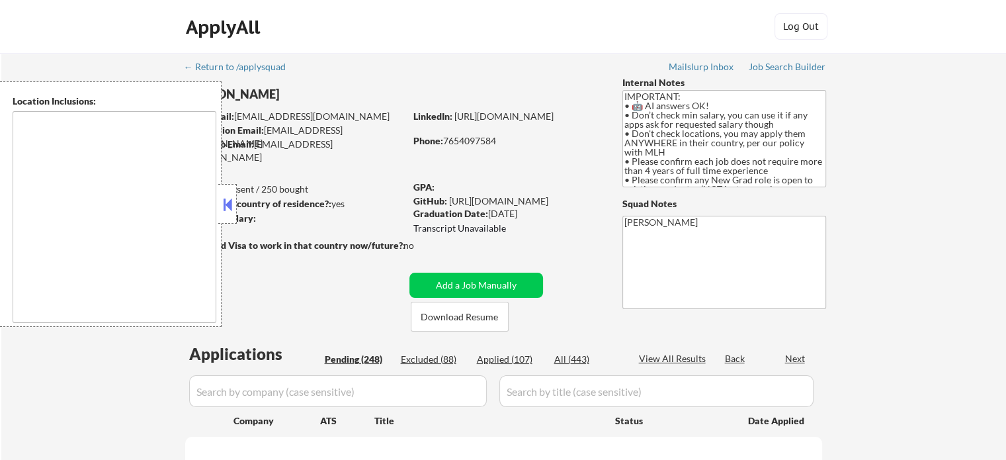
select select ""pending""
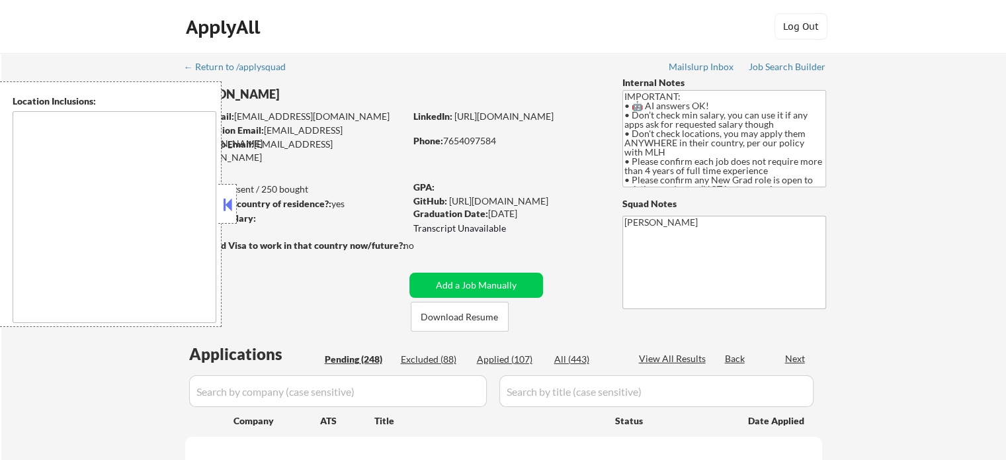
select select ""pending""
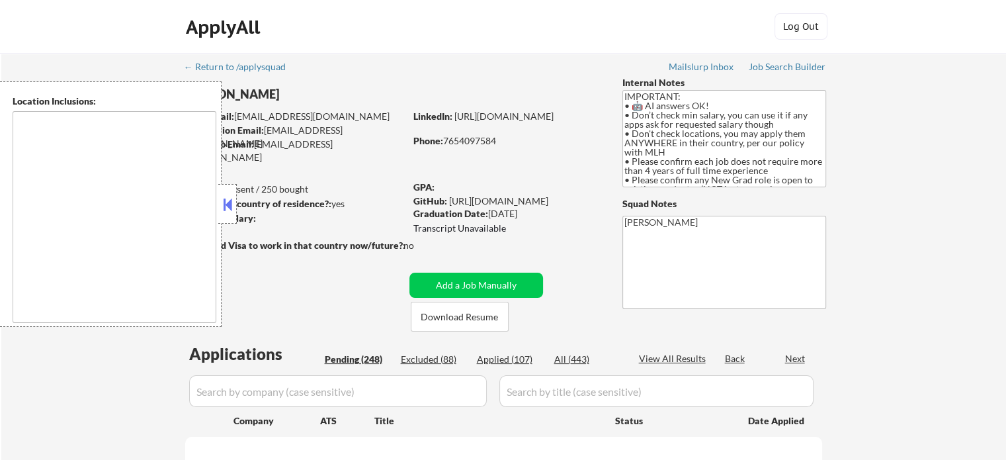
select select ""pending""
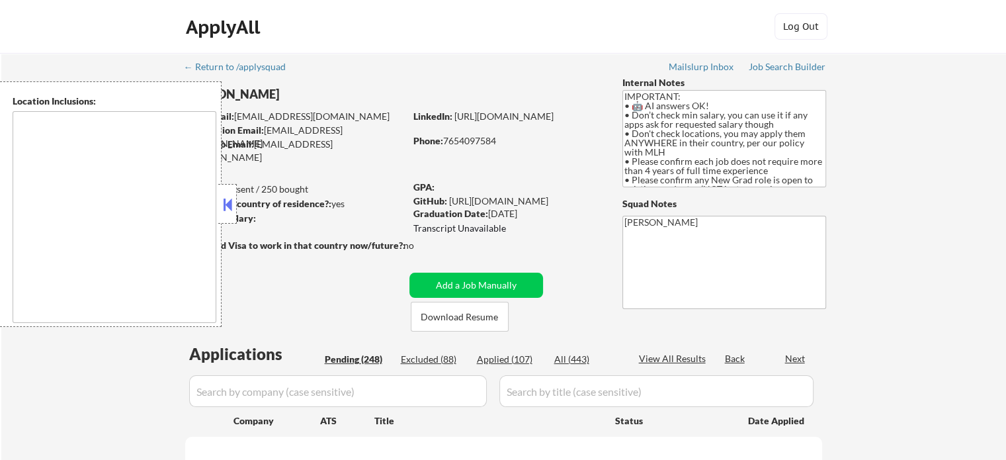
select select ""pending""
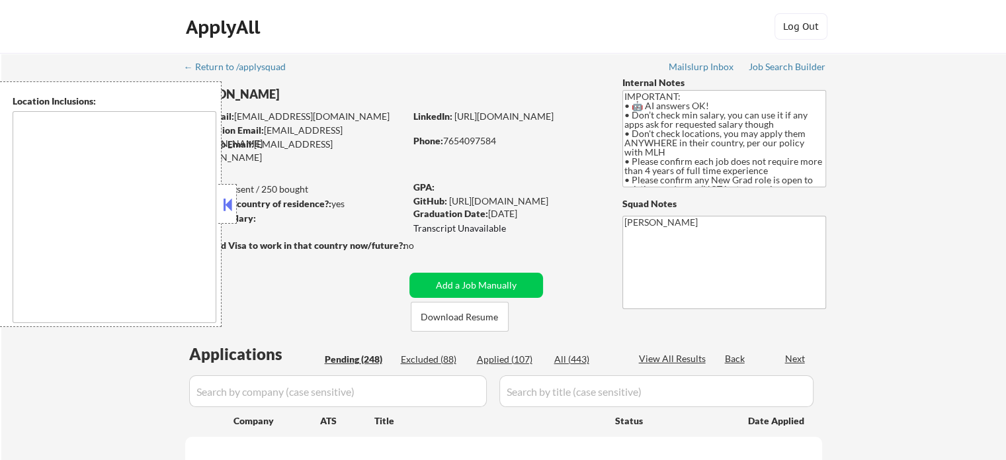
select select ""pending""
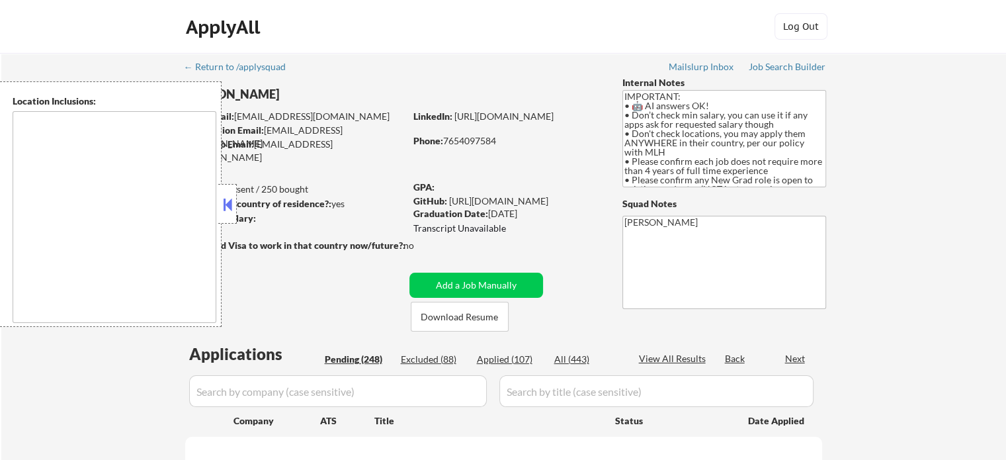
select select ""pending""
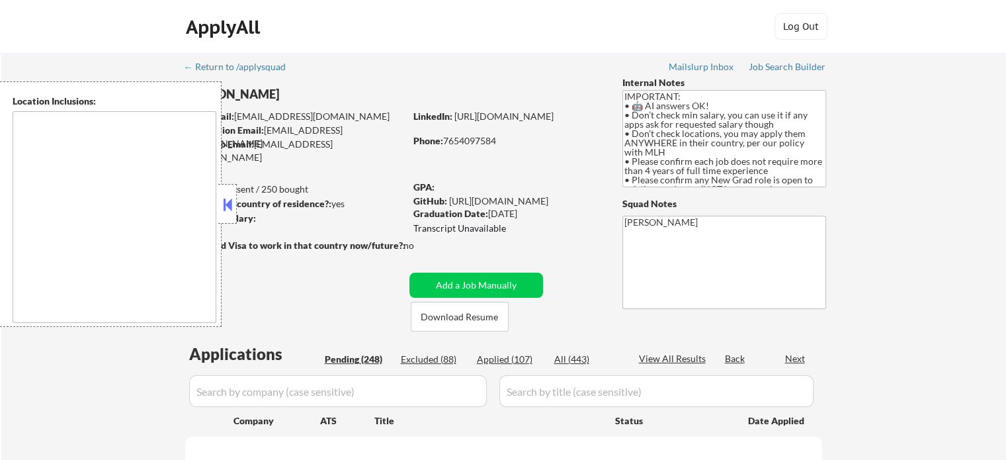
select select ""pending""
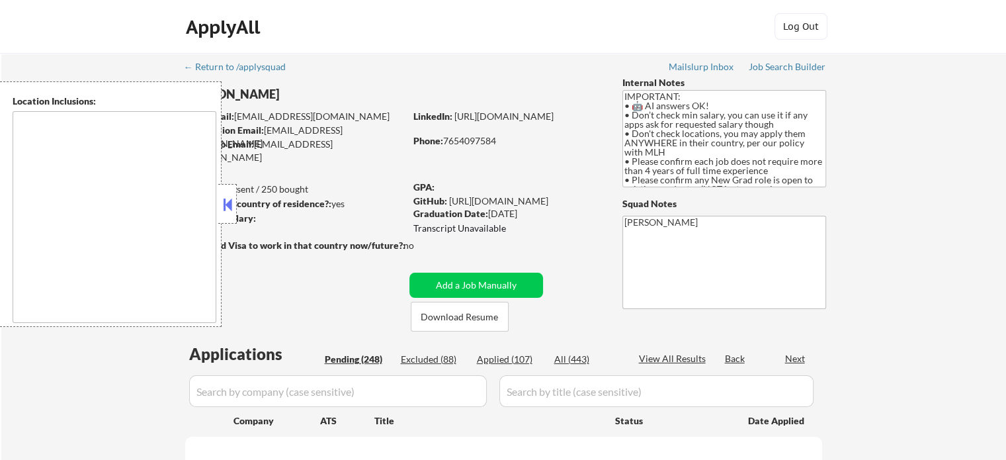
select select ""pending""
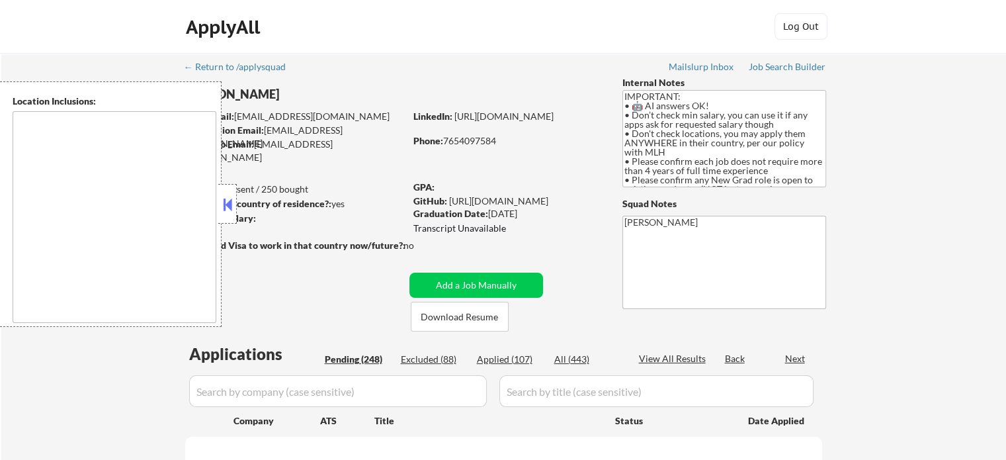
select select ""pending""
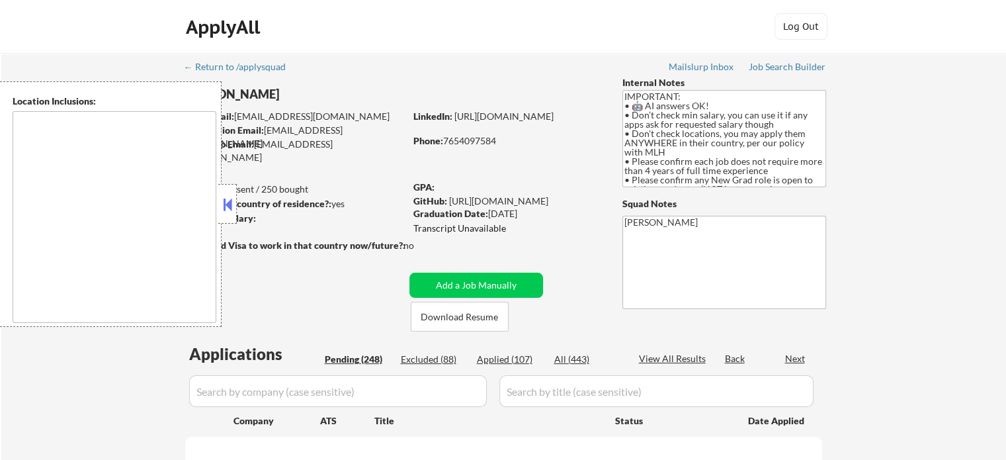
select select ""pending""
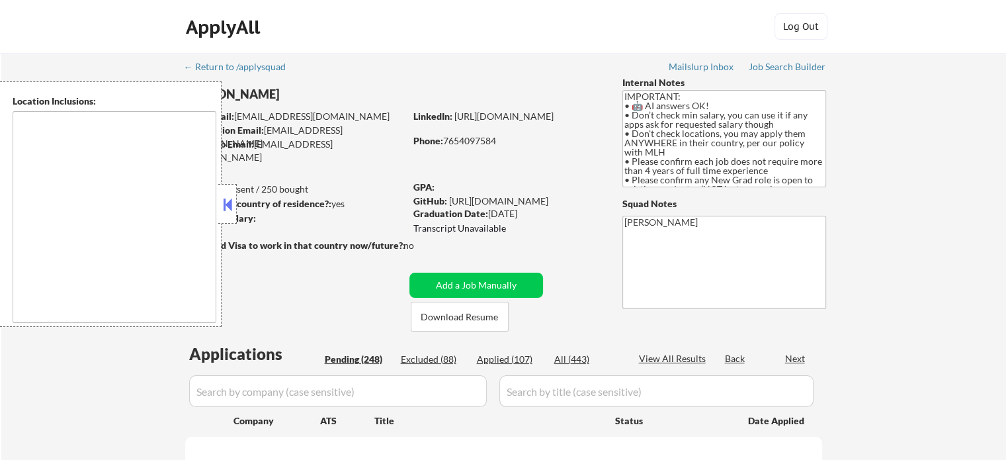
select select ""pending""
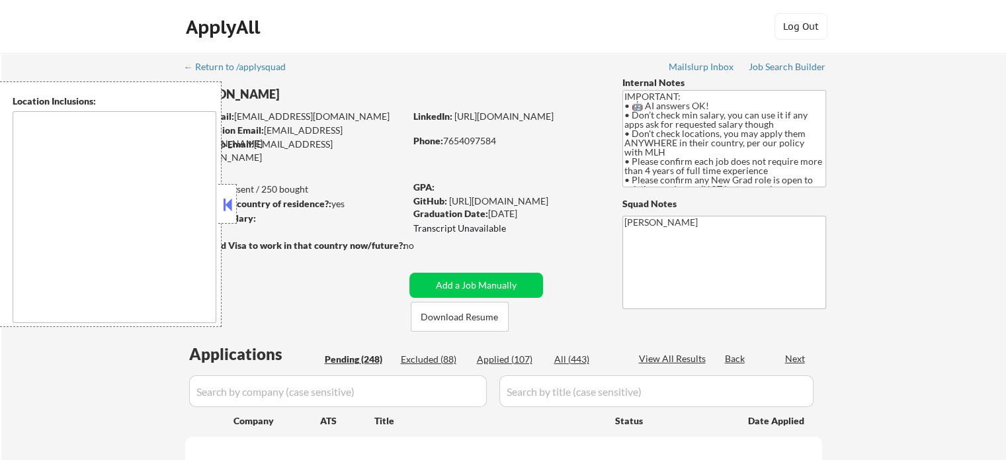
select select ""pending""
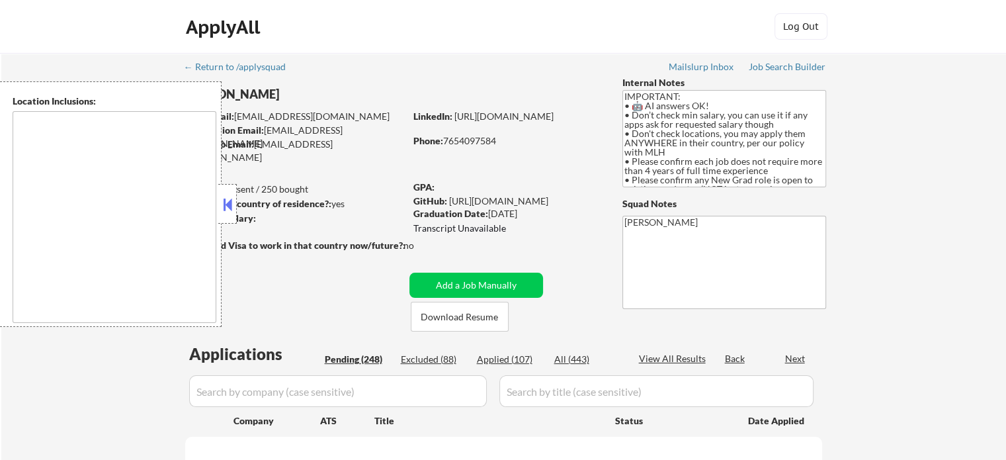
select select ""pending""
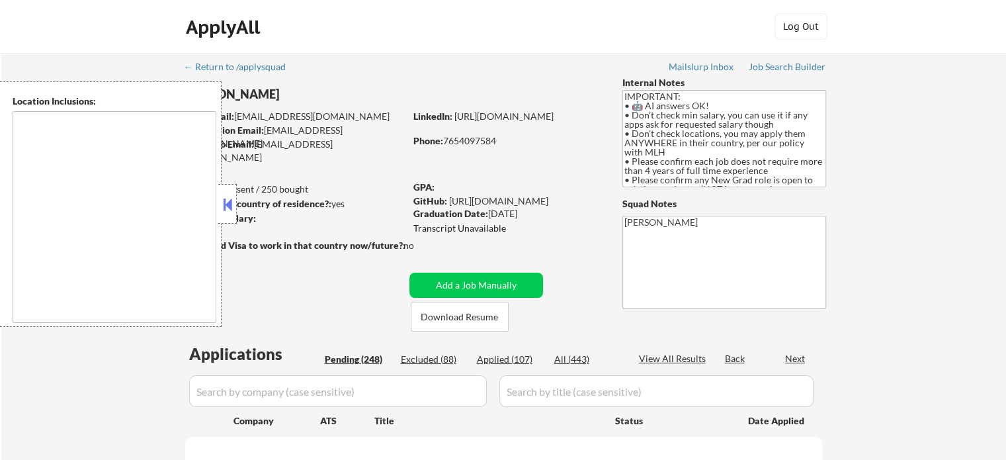
select select ""pending""
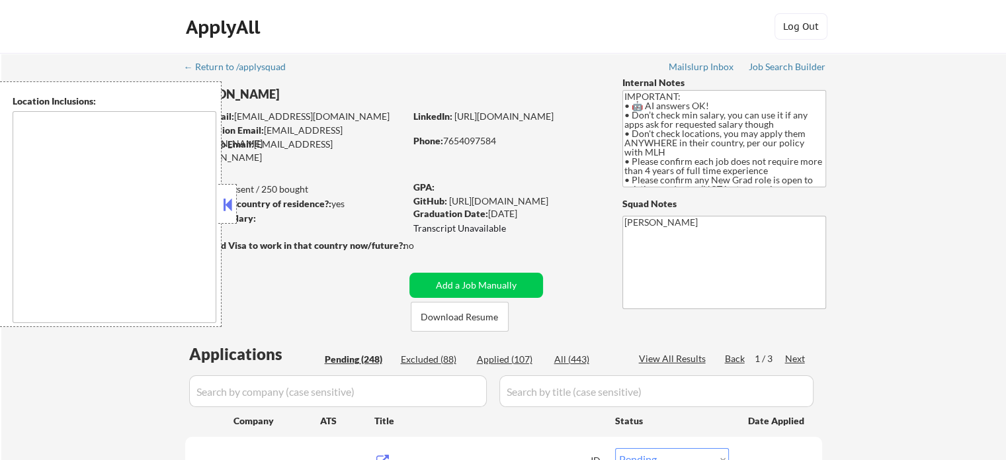
type textarea "country:[GEOGRAPHIC_DATA]"
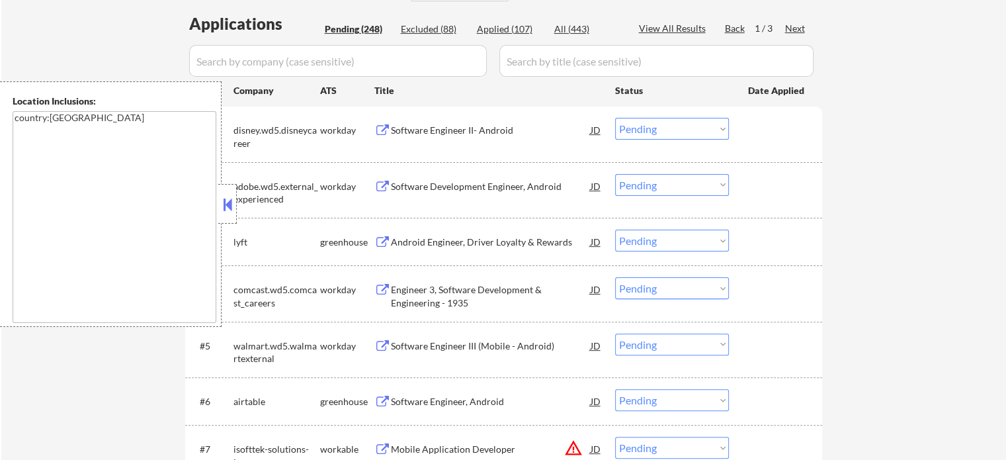
scroll to position [331, 0]
click at [428, 249] on div "Android Engineer, Driver Loyalty & Rewards" at bounding box center [491, 241] width 200 height 24
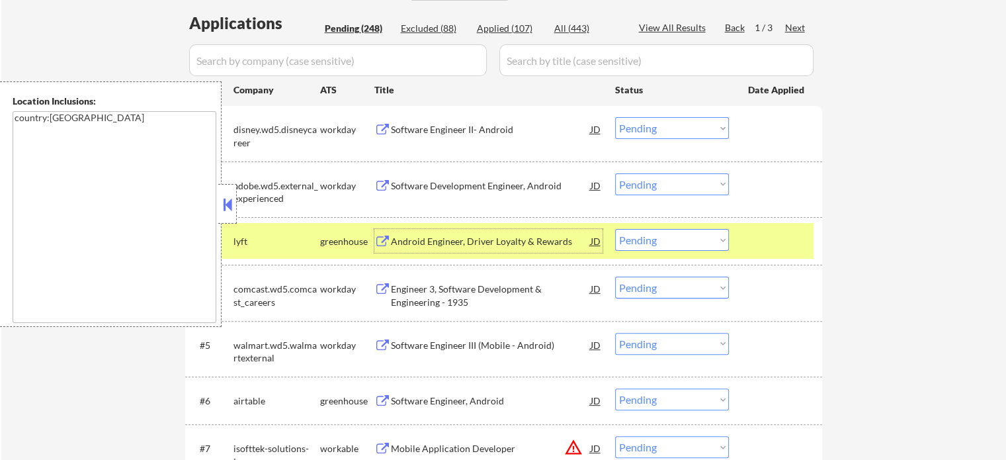
click at [801, 239] on div at bounding box center [777, 241] width 58 height 24
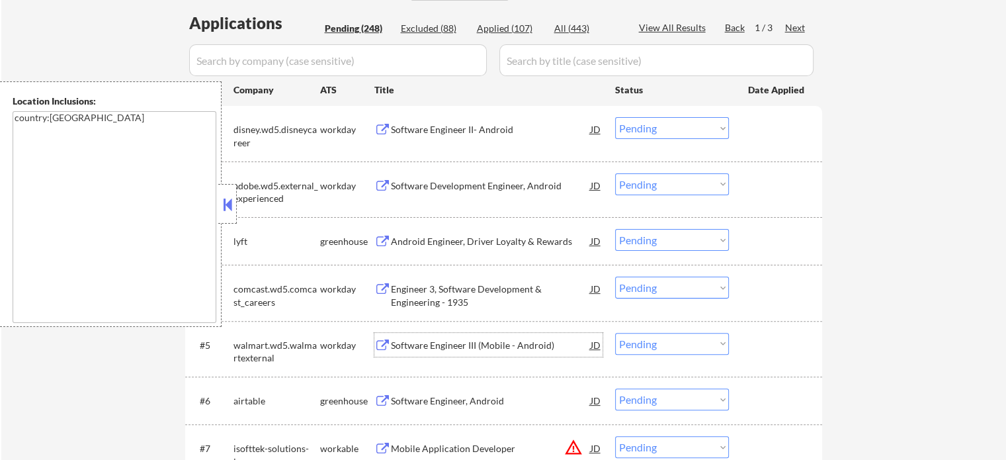
click at [470, 347] on div "Software Engineer III (Mobile - Android)" at bounding box center [491, 345] width 200 height 13
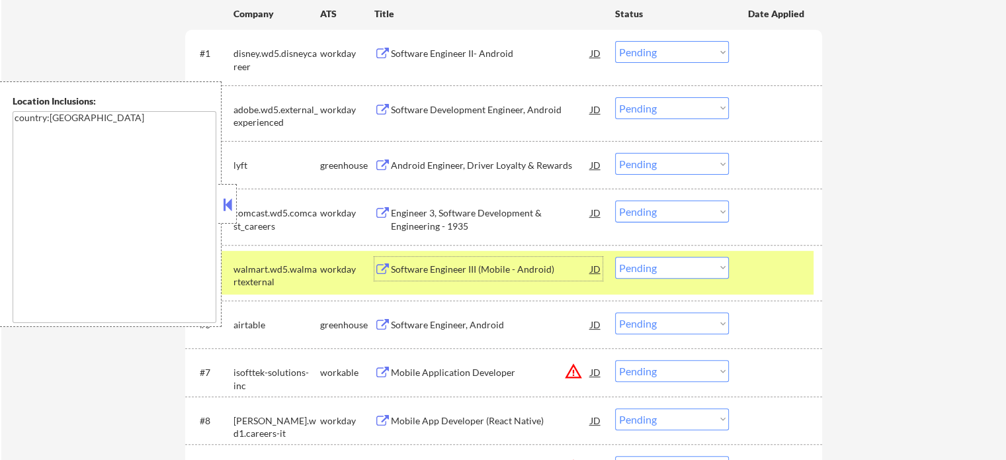
scroll to position [463, 0]
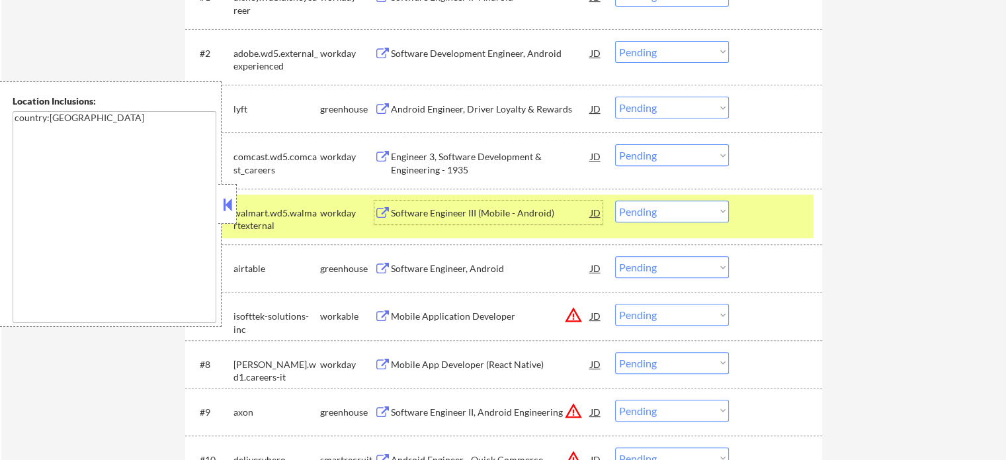
click at [792, 208] on div at bounding box center [777, 212] width 58 height 24
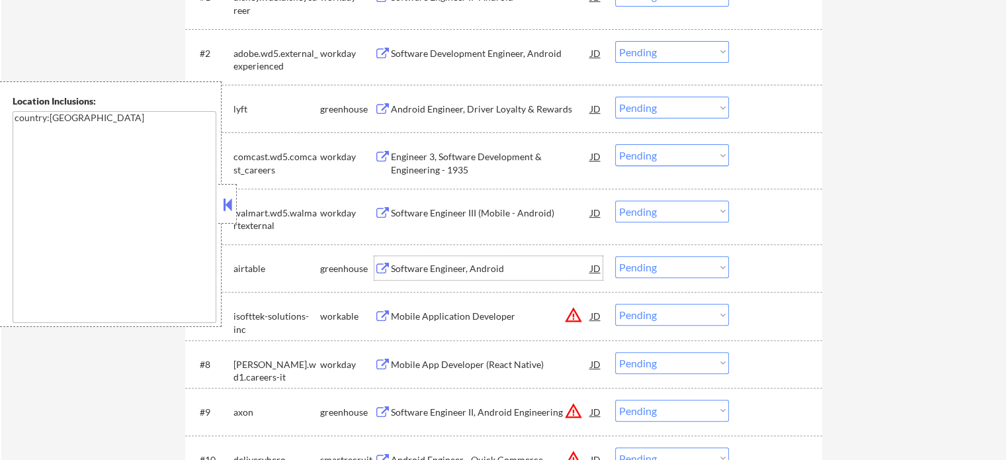
click at [392, 269] on div "Software Engineer, Android" at bounding box center [491, 268] width 200 height 13
